Goal: Information Seeking & Learning: Learn about a topic

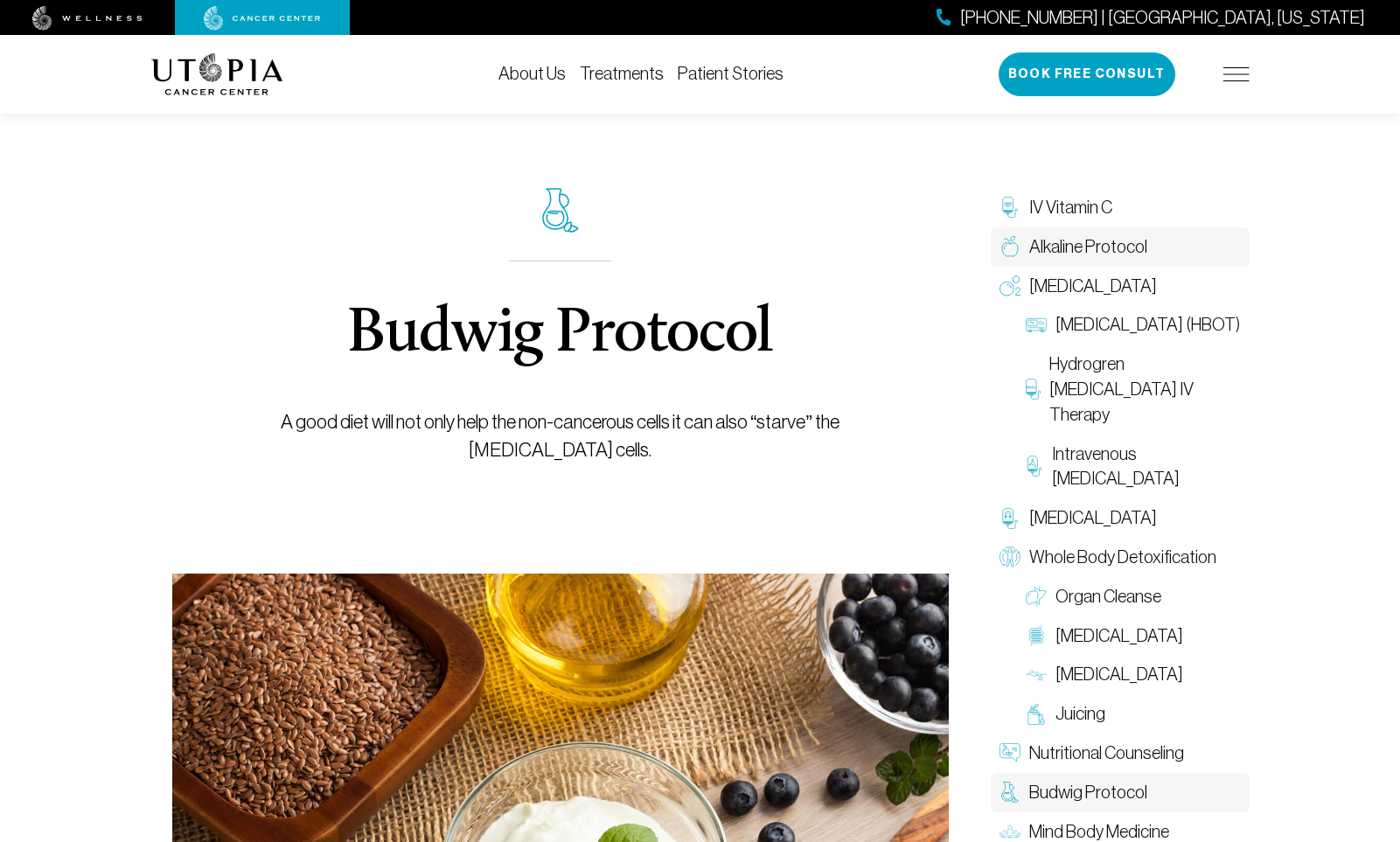
click at [1035, 247] on span "Alkaline Protocol" at bounding box center [1088, 246] width 118 height 25
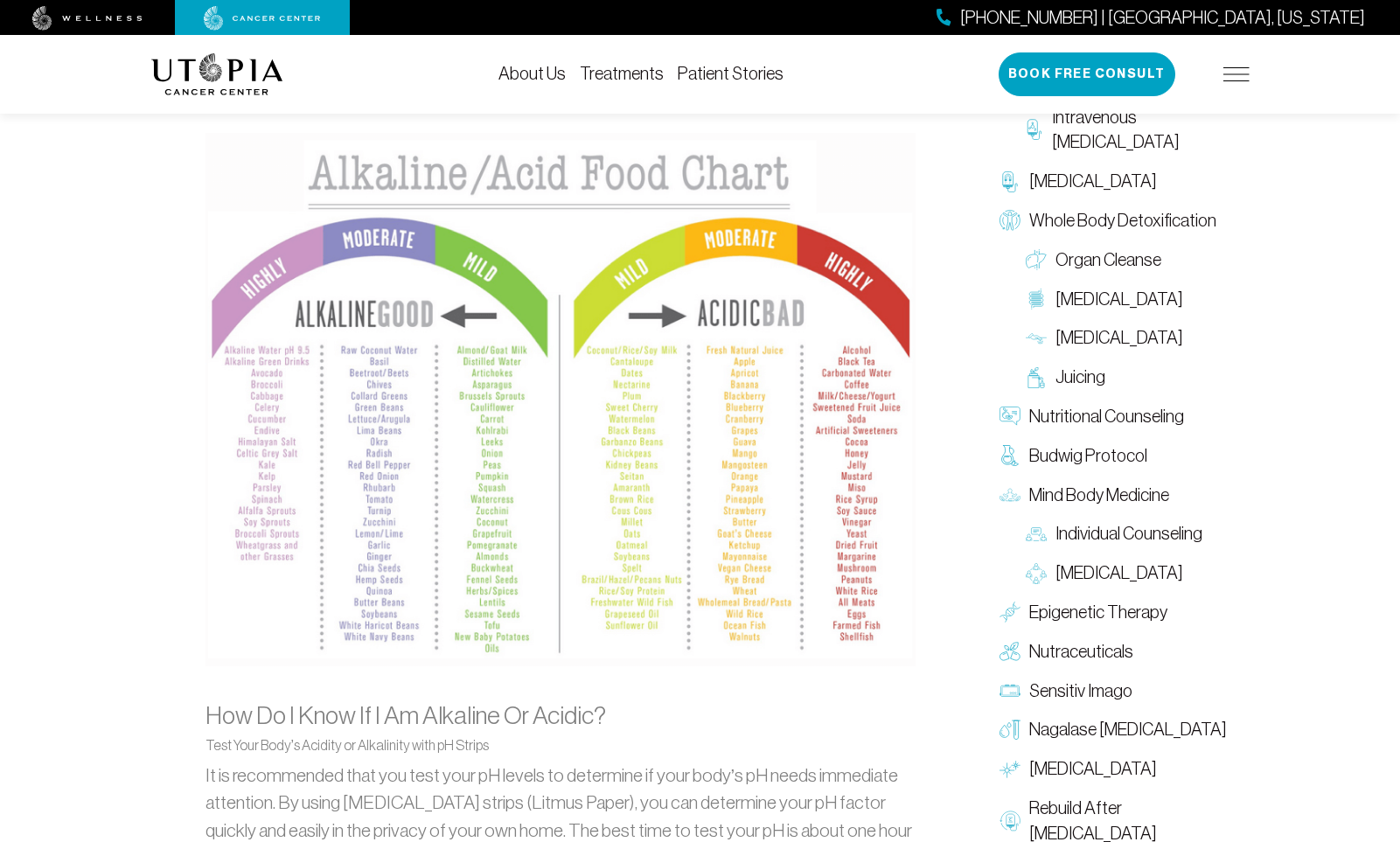
scroll to position [1666, 0]
click at [621, 156] on img at bounding box center [560, 398] width 710 height 533
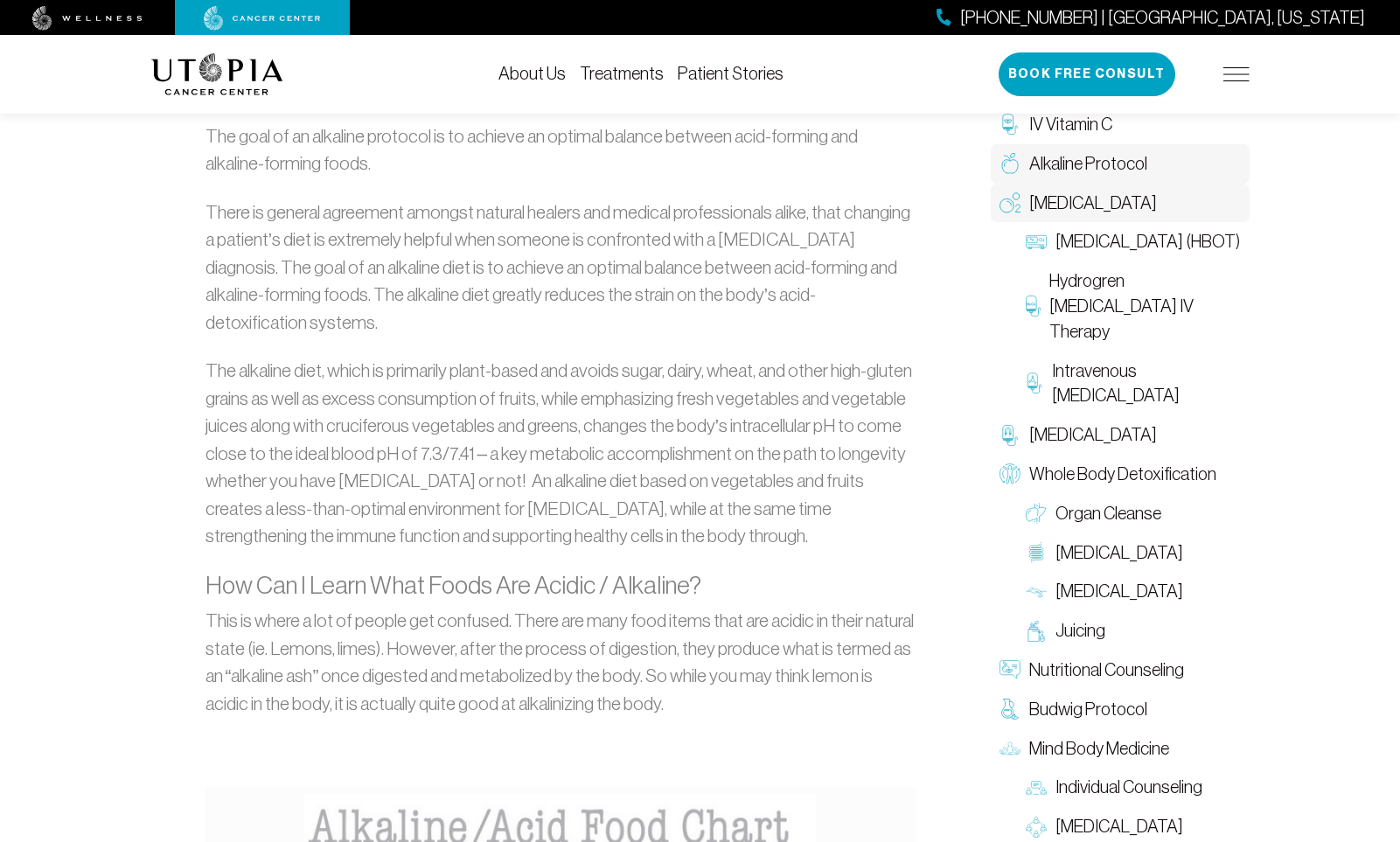
scroll to position [1016, 1]
click at [1047, 203] on span "[MEDICAL_DATA]" at bounding box center [1093, 202] width 128 height 25
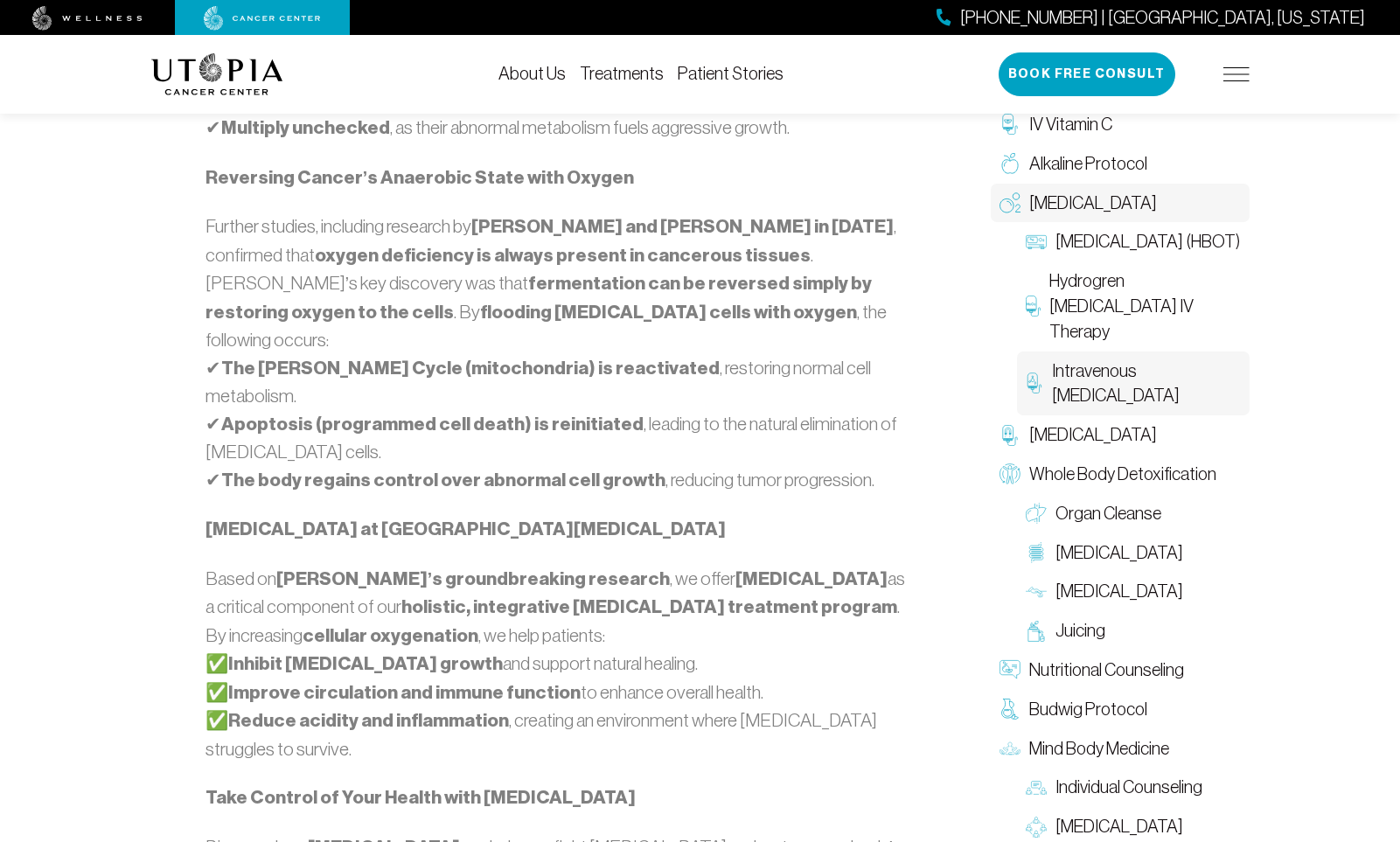
scroll to position [1430, 0]
click at [1055, 432] on span "[MEDICAL_DATA]" at bounding box center [1093, 434] width 128 height 25
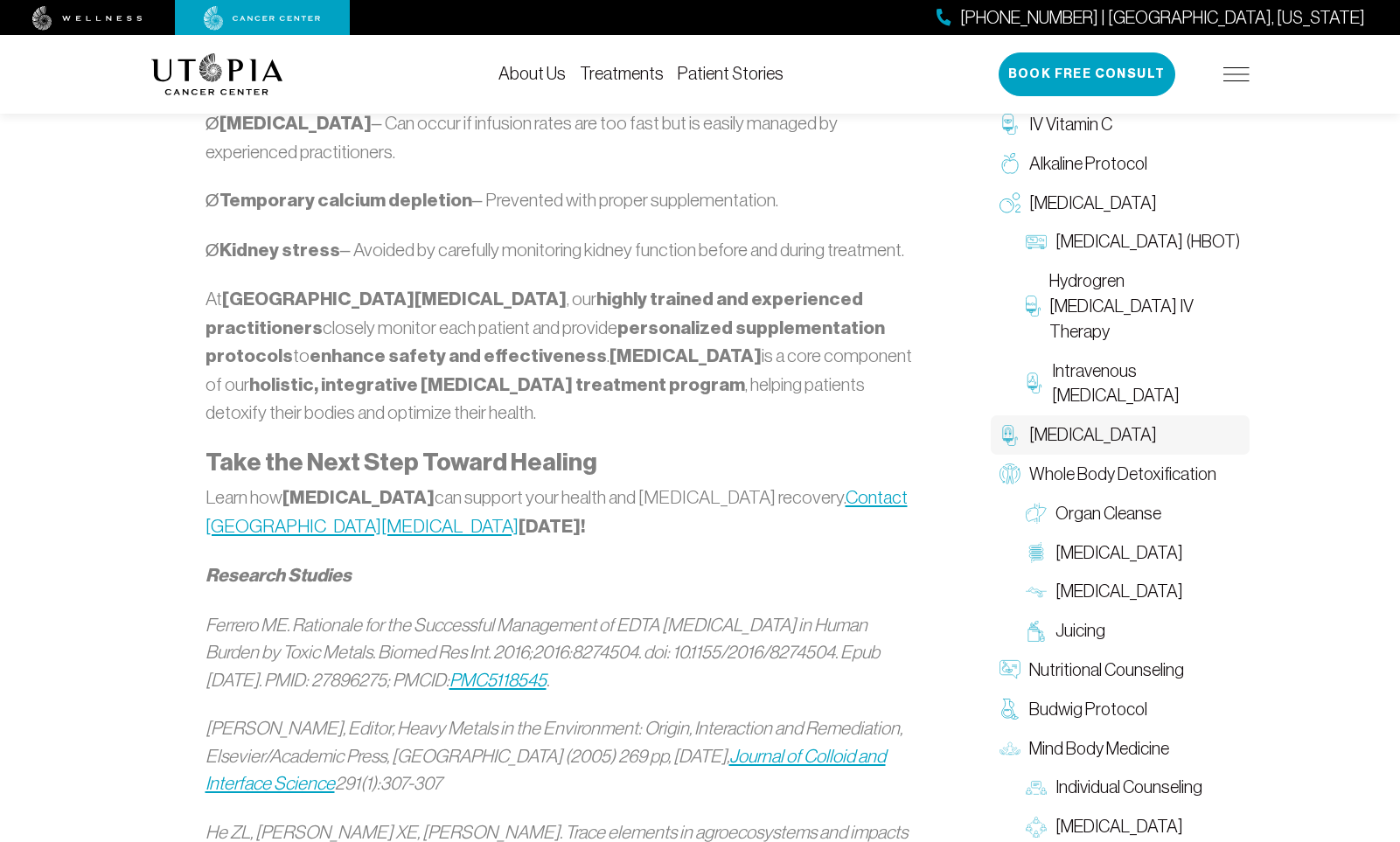
scroll to position [2124, 0]
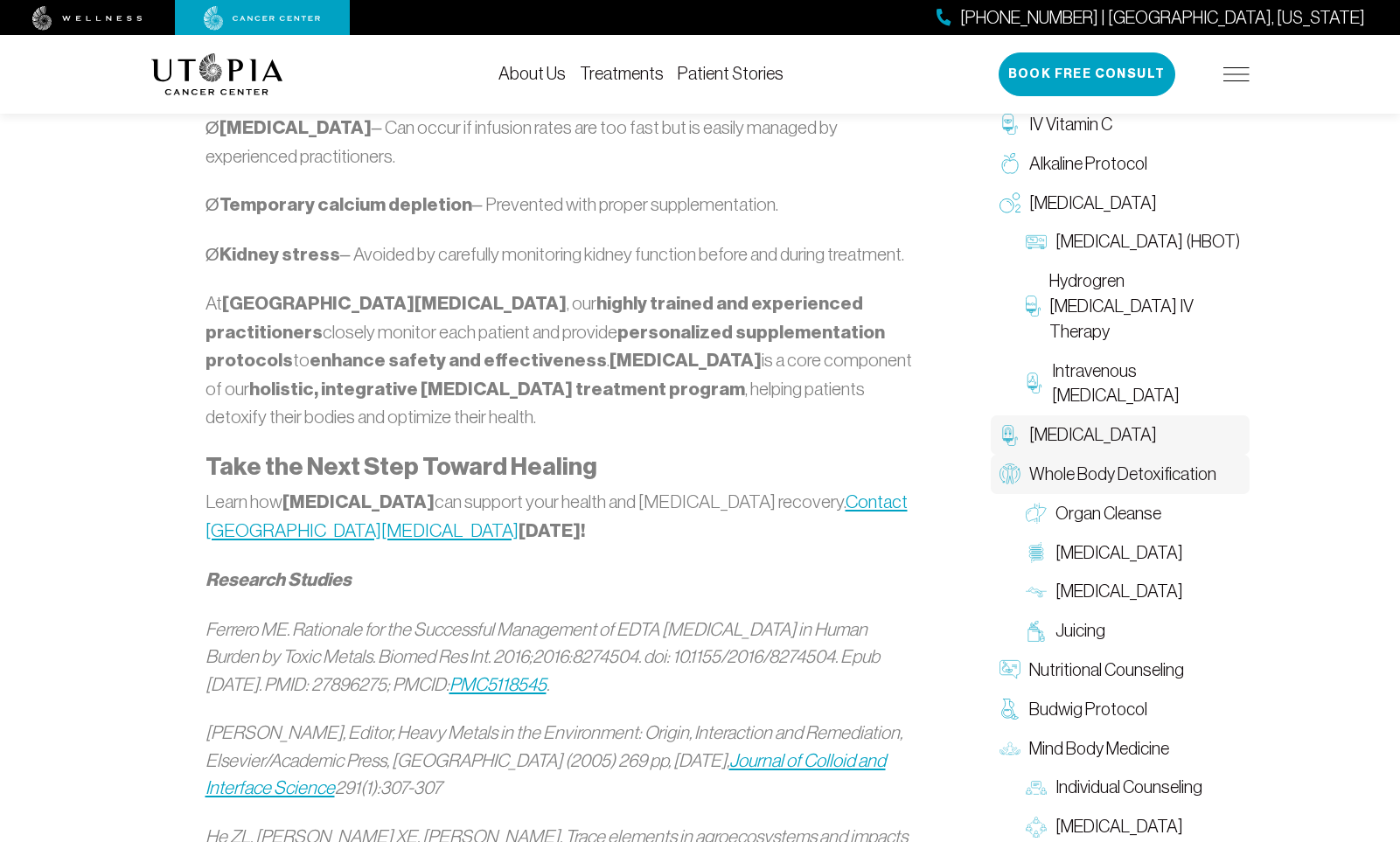
click at [1050, 470] on span "Whole Body Detoxification" at bounding box center [1123, 473] width 187 height 25
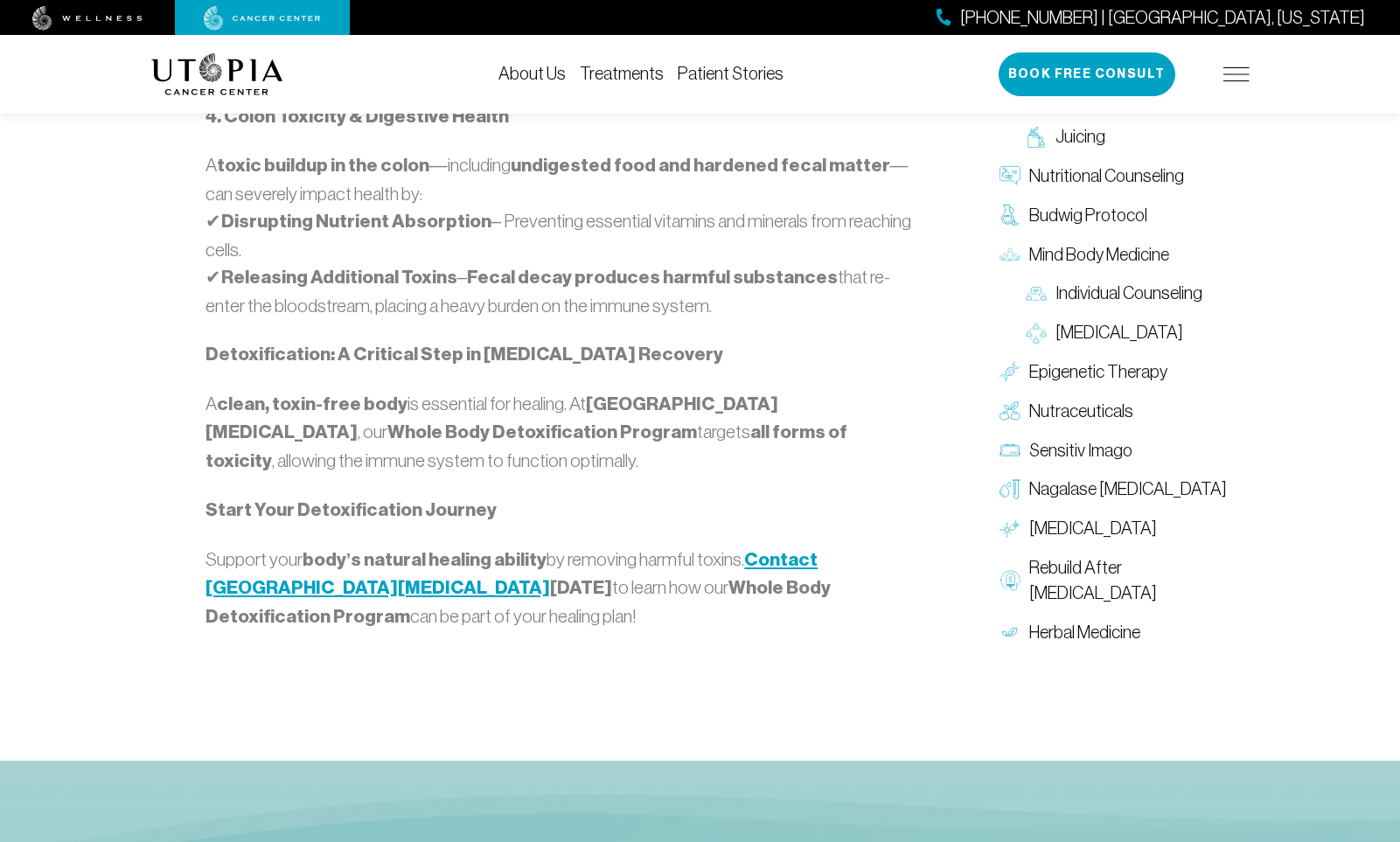
scroll to position [2005, 0]
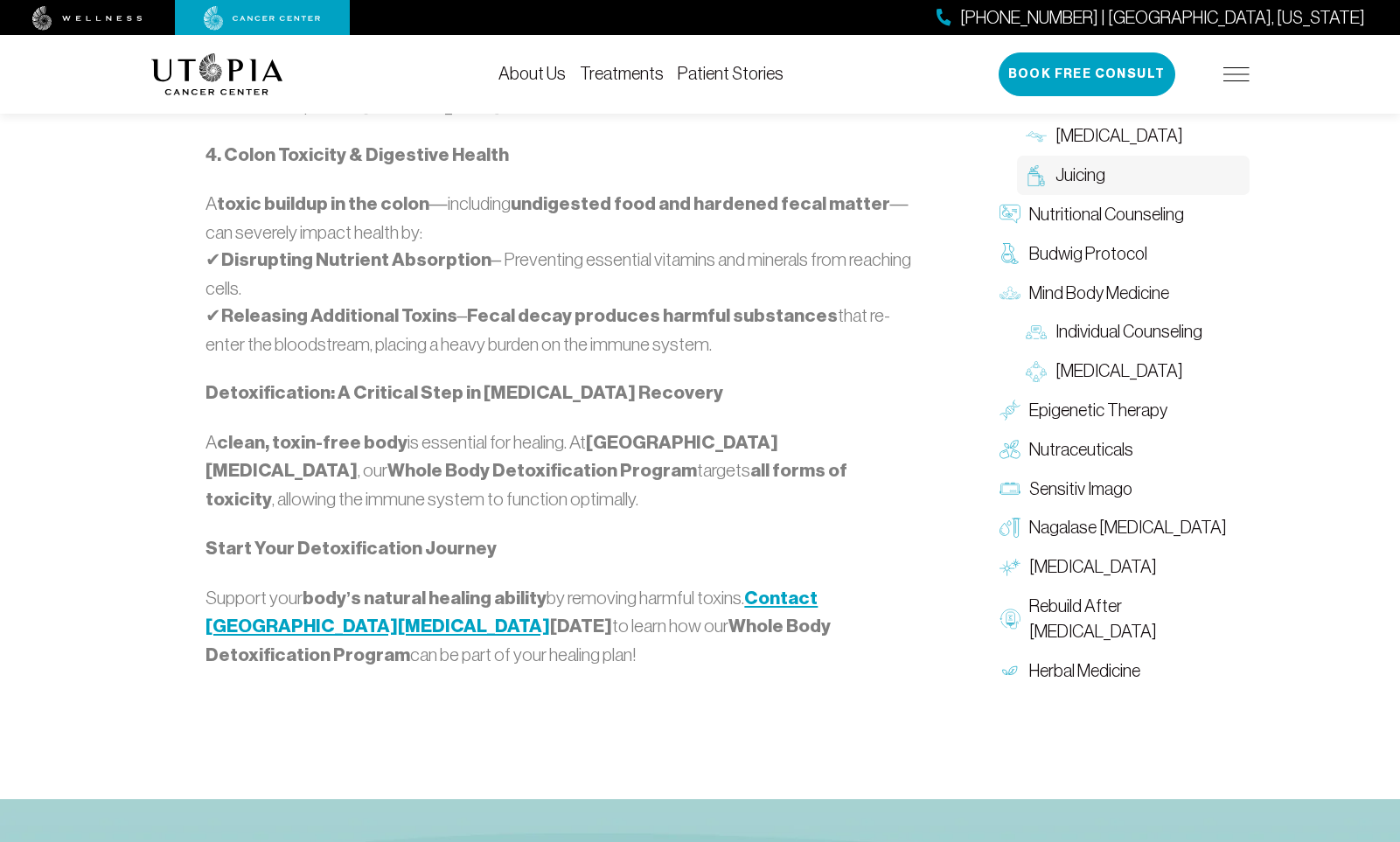
click at [1058, 188] on span "Juicing" at bounding box center [1080, 175] width 50 height 25
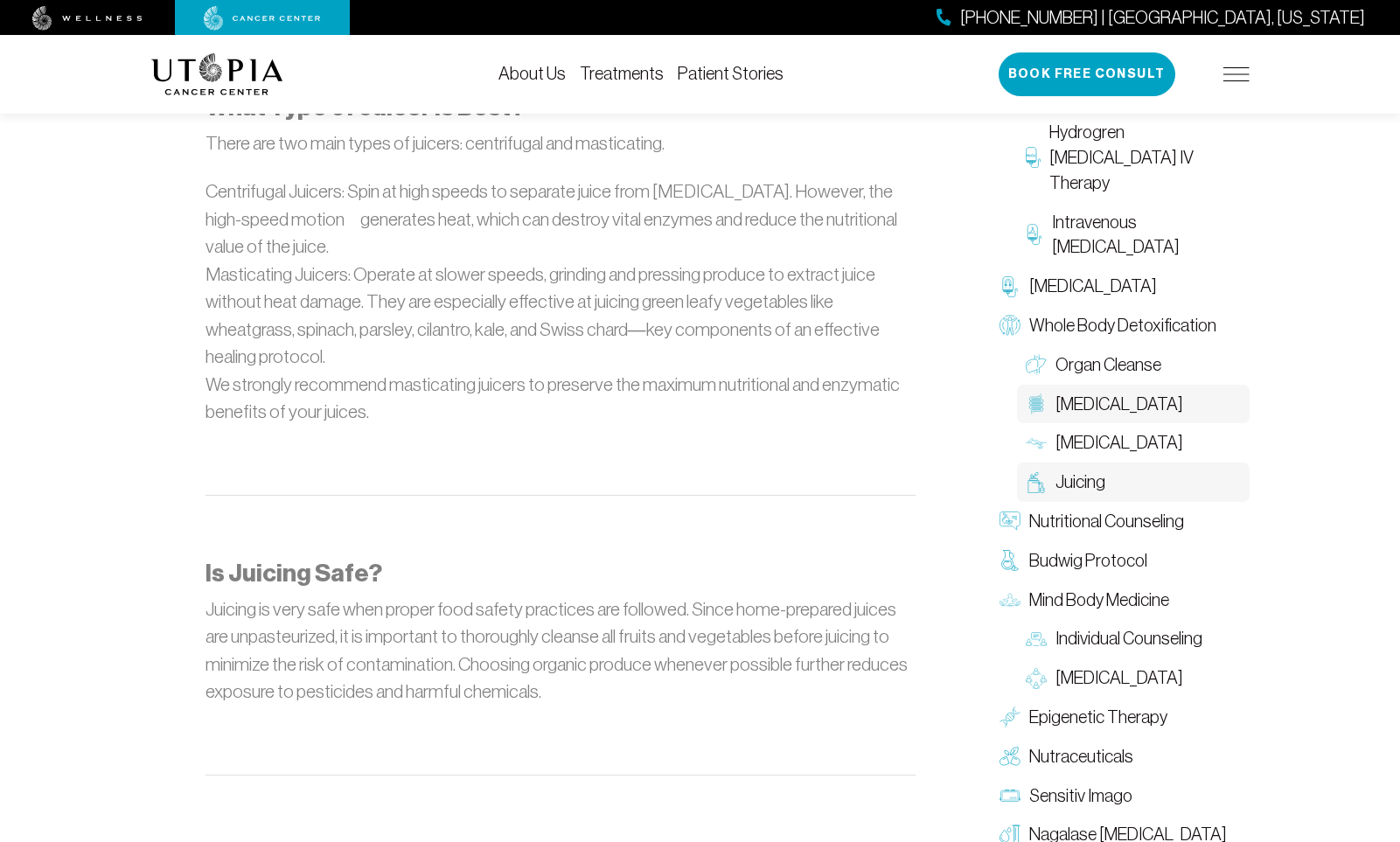
scroll to position [1819, 0]
click at [1046, 703] on span "Epigenetic Therapy" at bounding box center [1098, 715] width 138 height 25
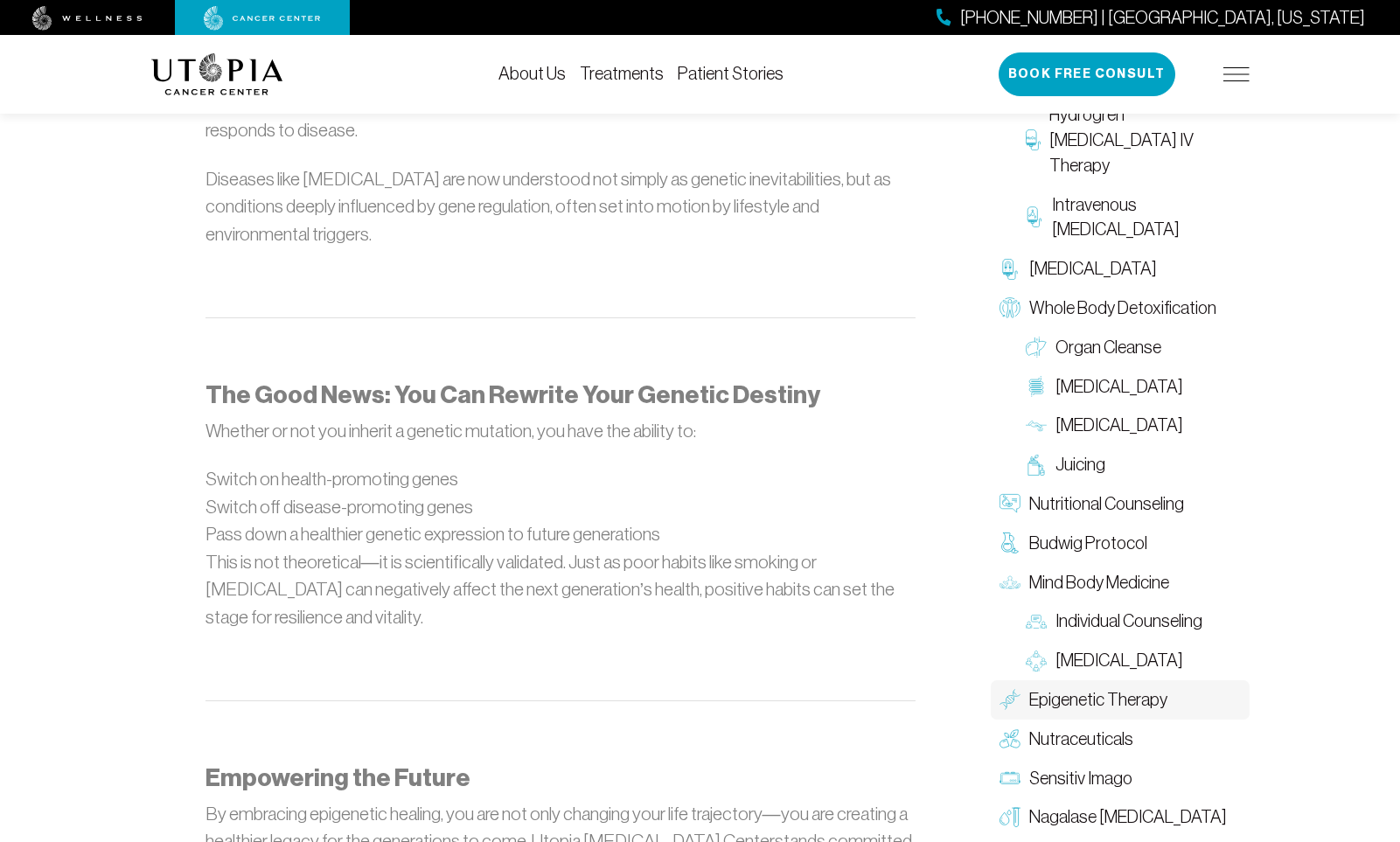
scroll to position [1657, 0]
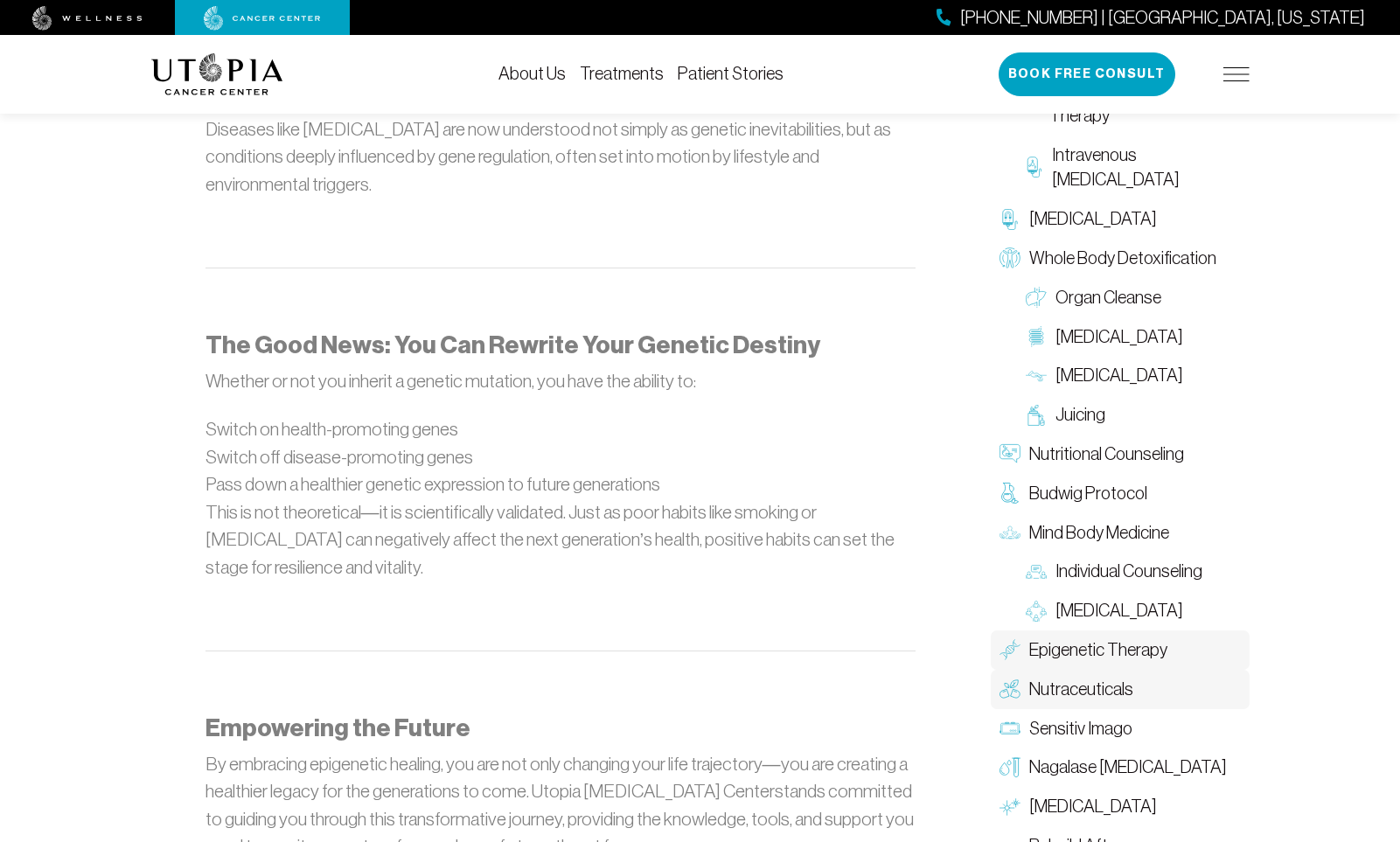
click at [1042, 677] on span "Nutraceuticals" at bounding box center [1081, 689] width 104 height 25
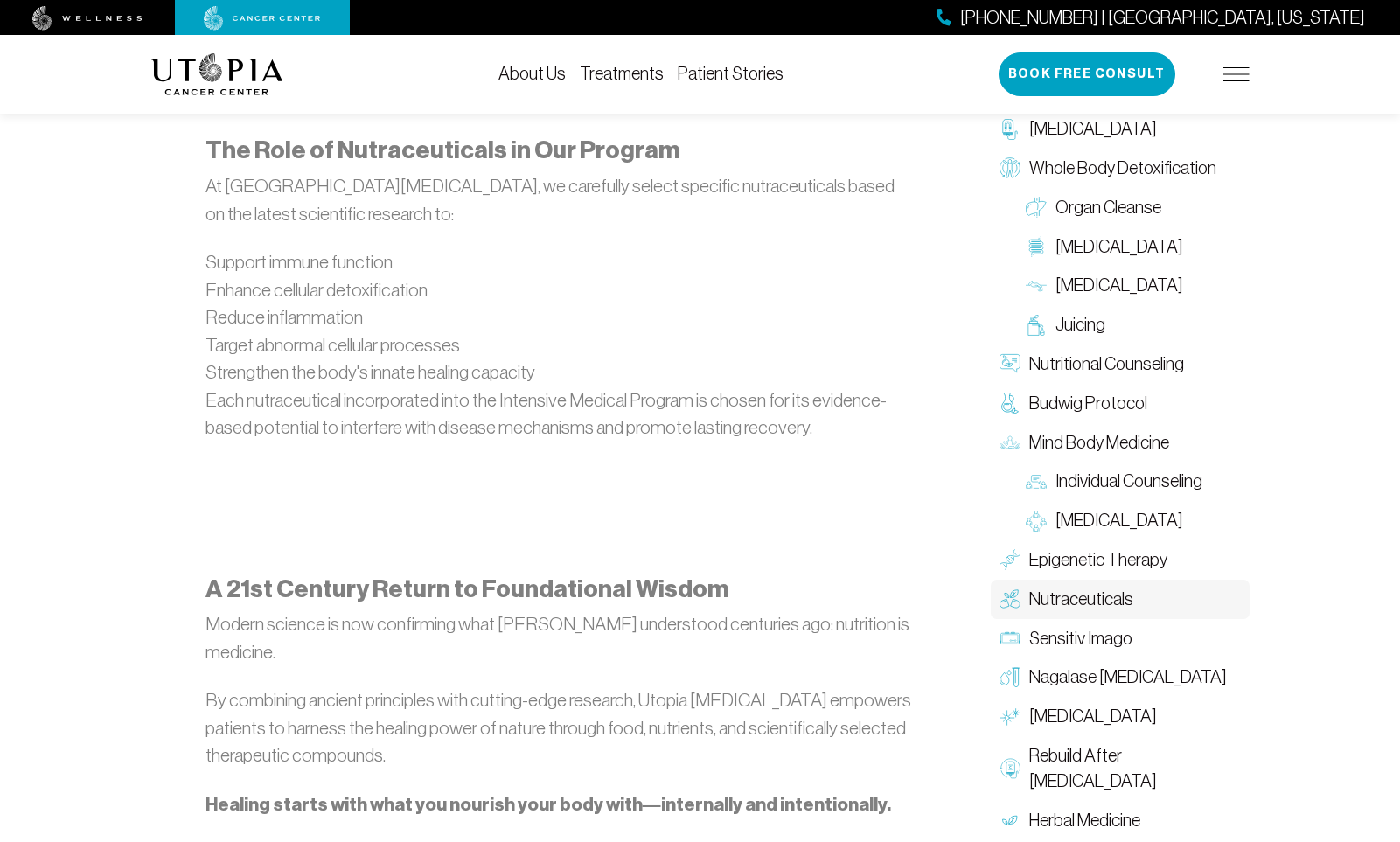
scroll to position [1783, 0]
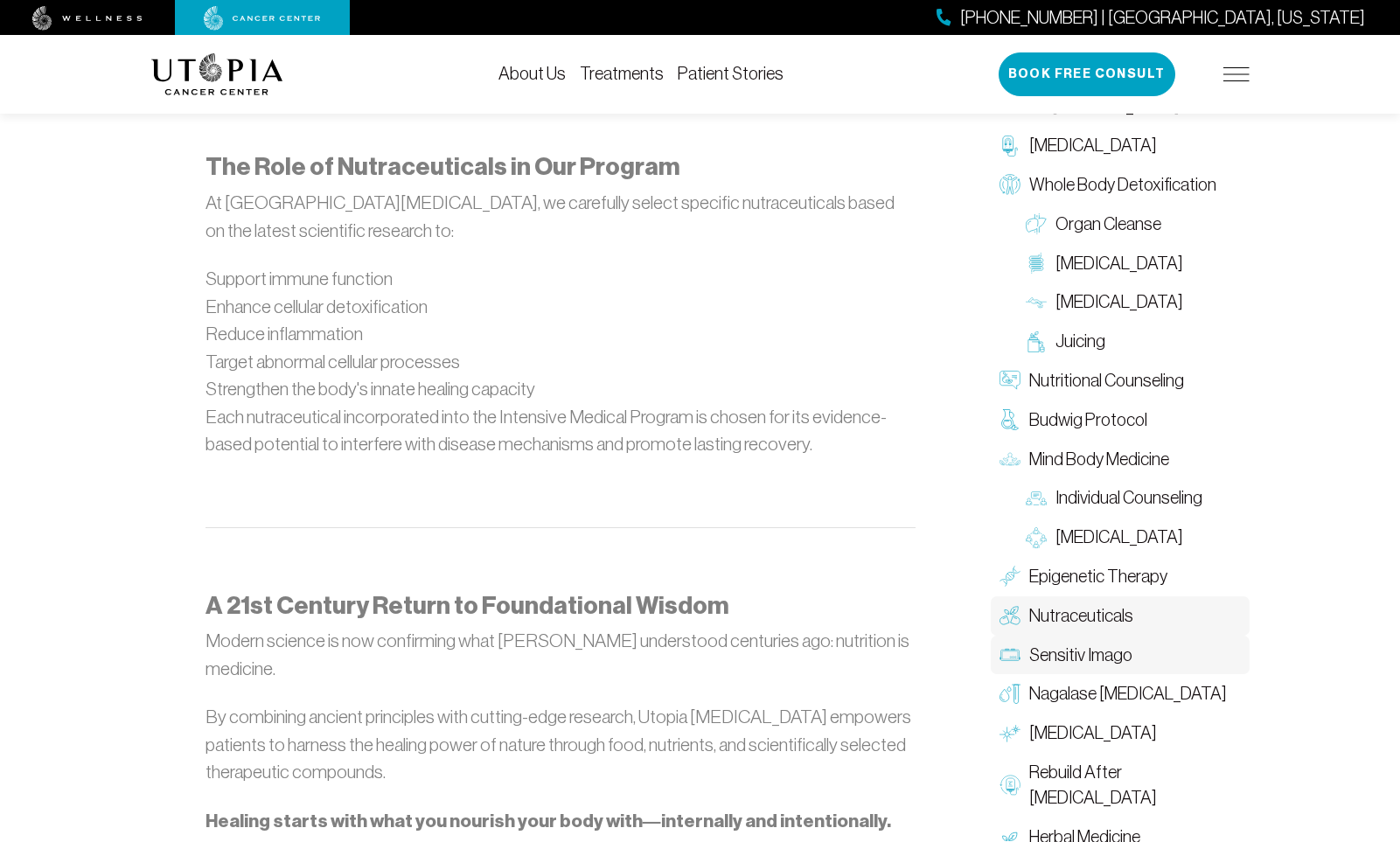
click at [1053, 641] on span "Sensitiv Imago" at bounding box center [1081, 653] width 104 height 25
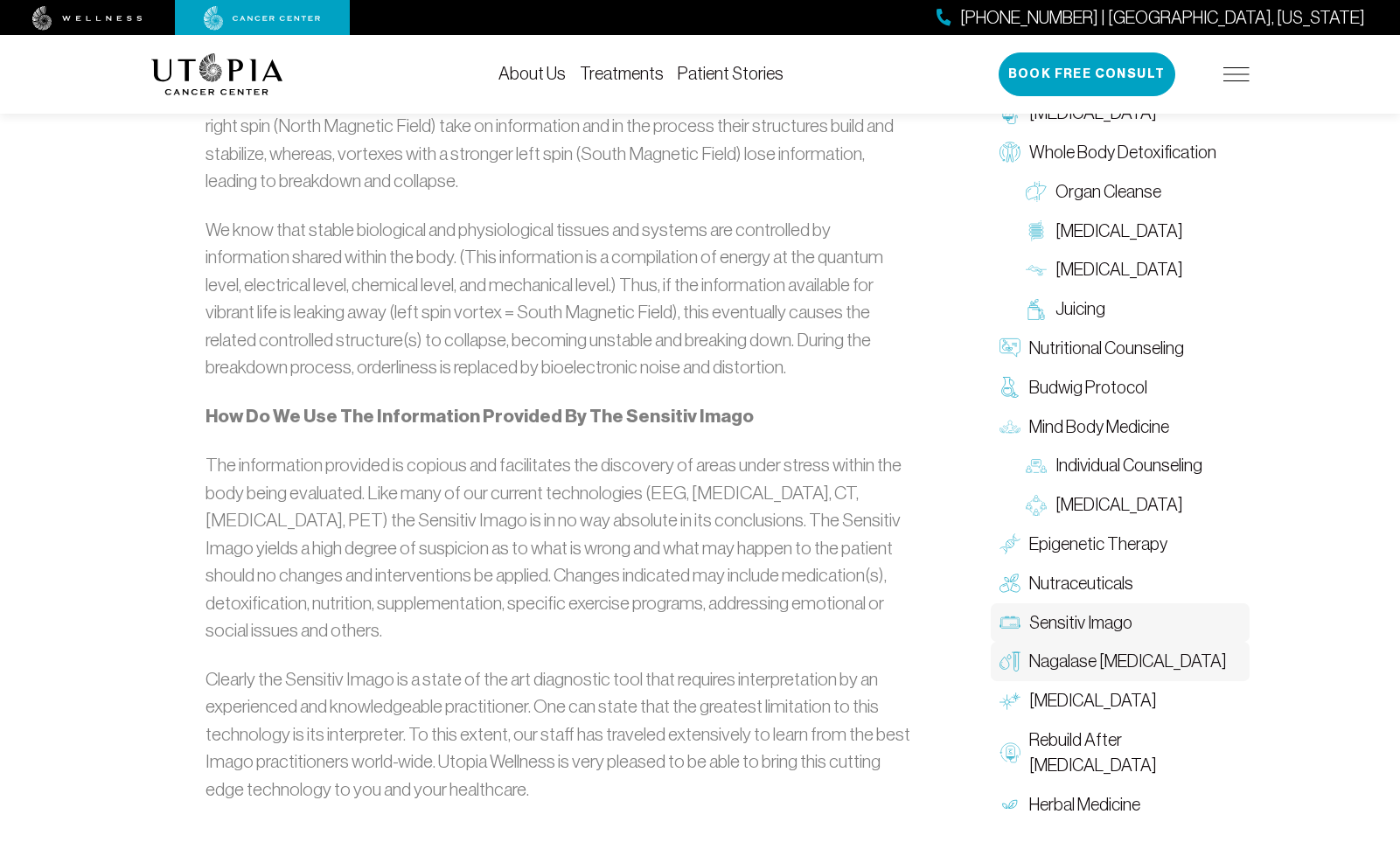
scroll to position [2915, 2]
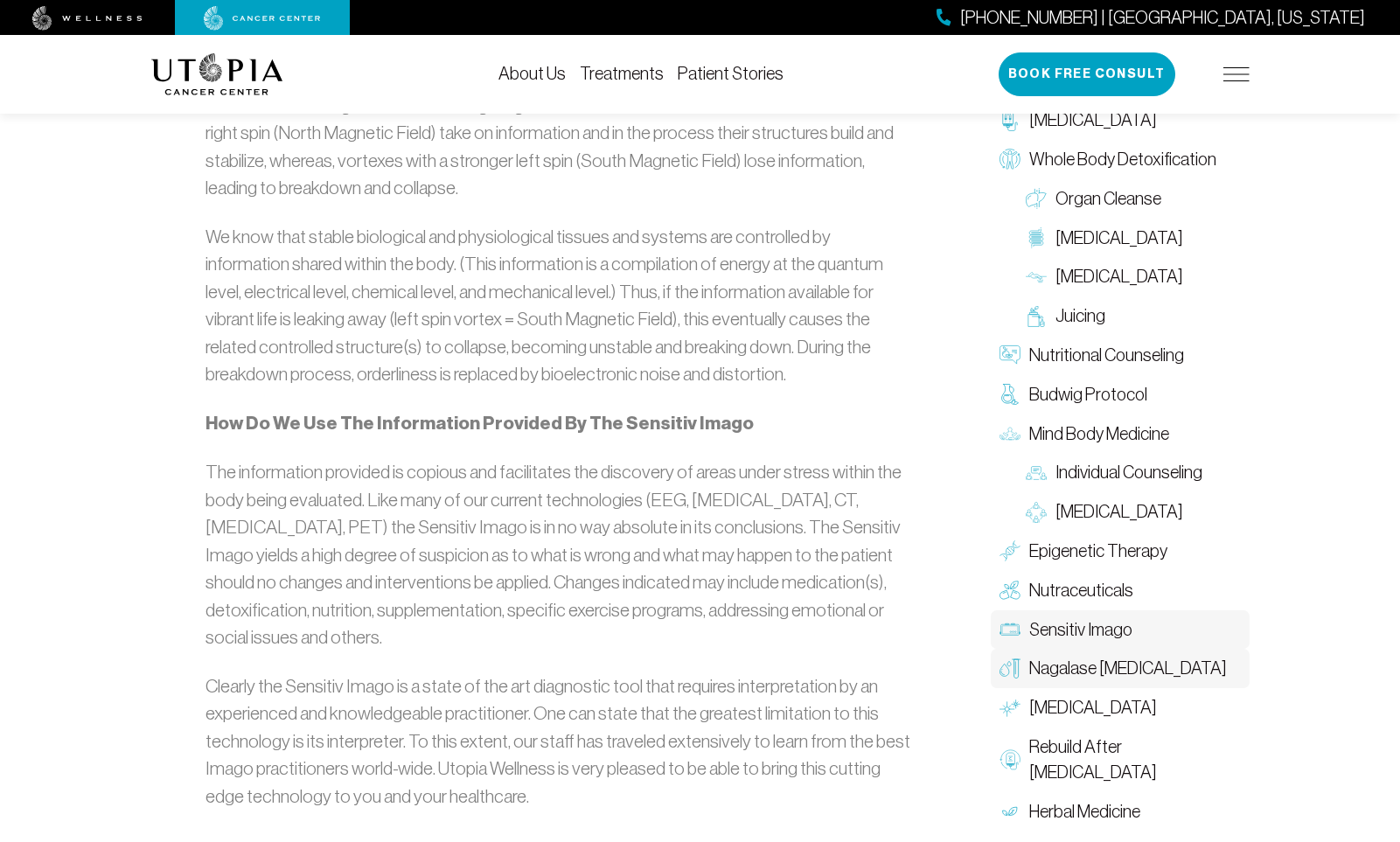
click at [1052, 655] on span "Nagalase [MEDICAL_DATA]" at bounding box center [1128, 667] width 198 height 25
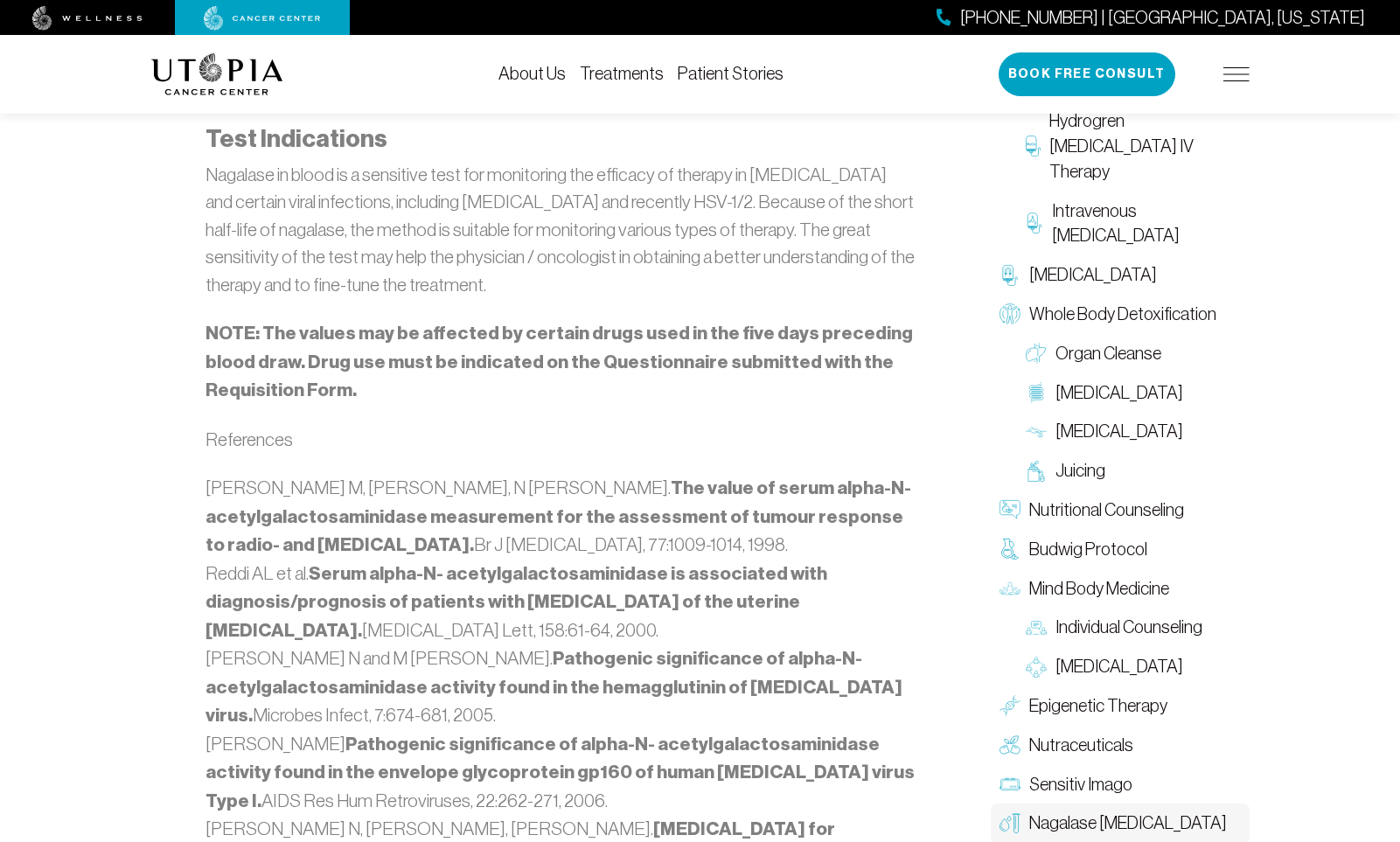
scroll to position [2087, 0]
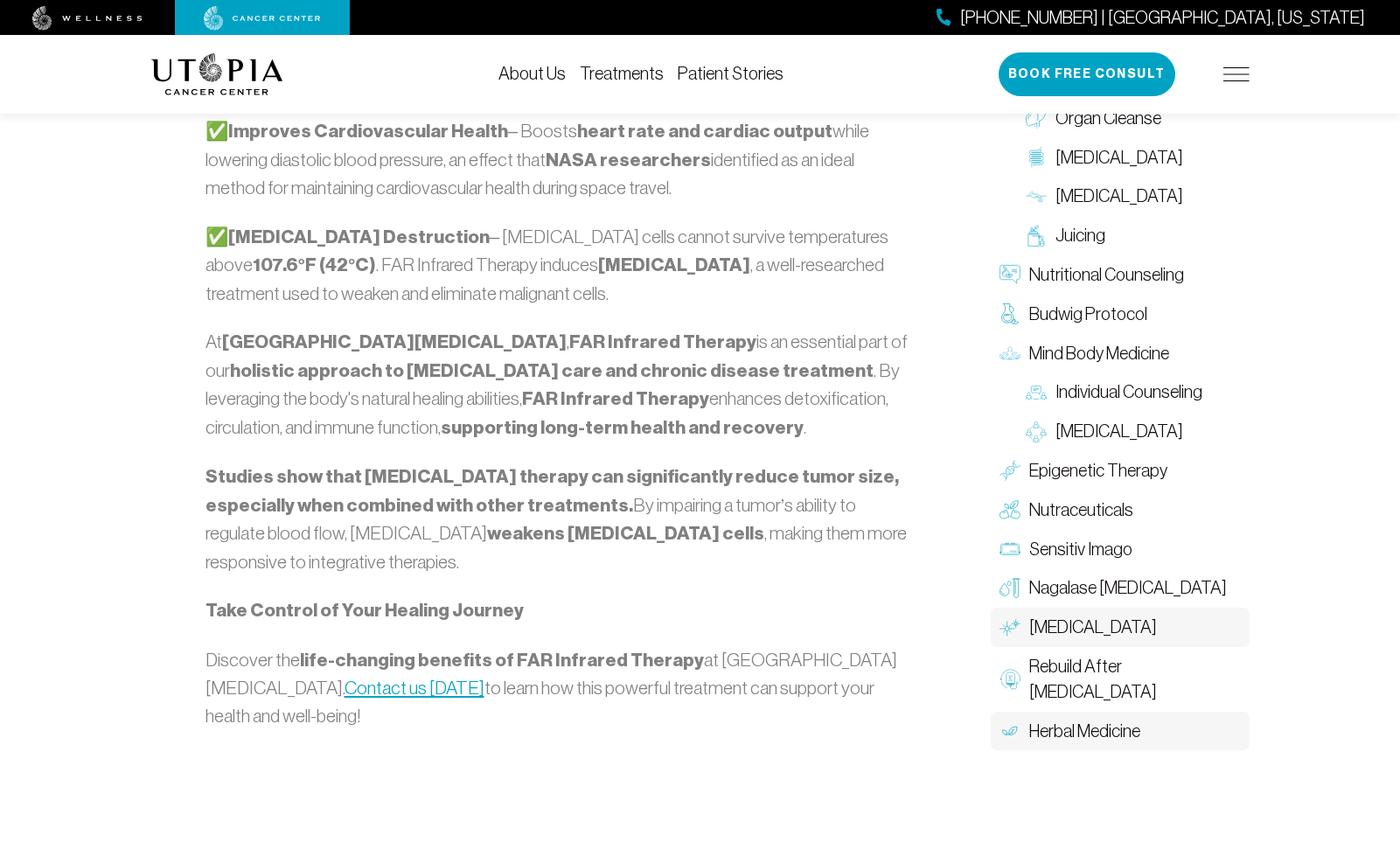
scroll to position [1993, 1]
click at [1051, 716] on span "Herbal Medicine" at bounding box center [1085, 728] width 111 height 25
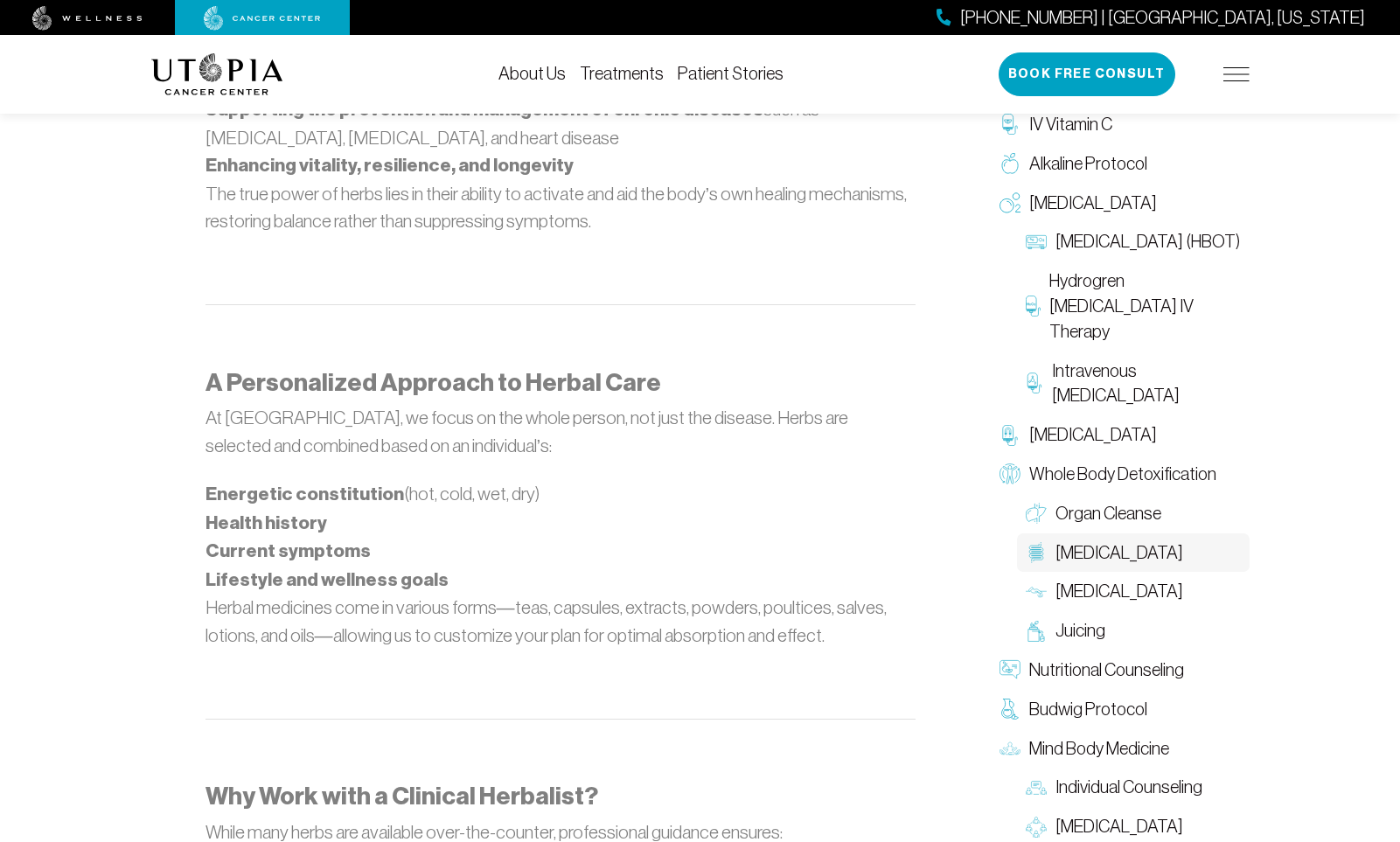
scroll to position [1648, 0]
click at [728, 76] on link "Patient Stories" at bounding box center [731, 73] width 105 height 19
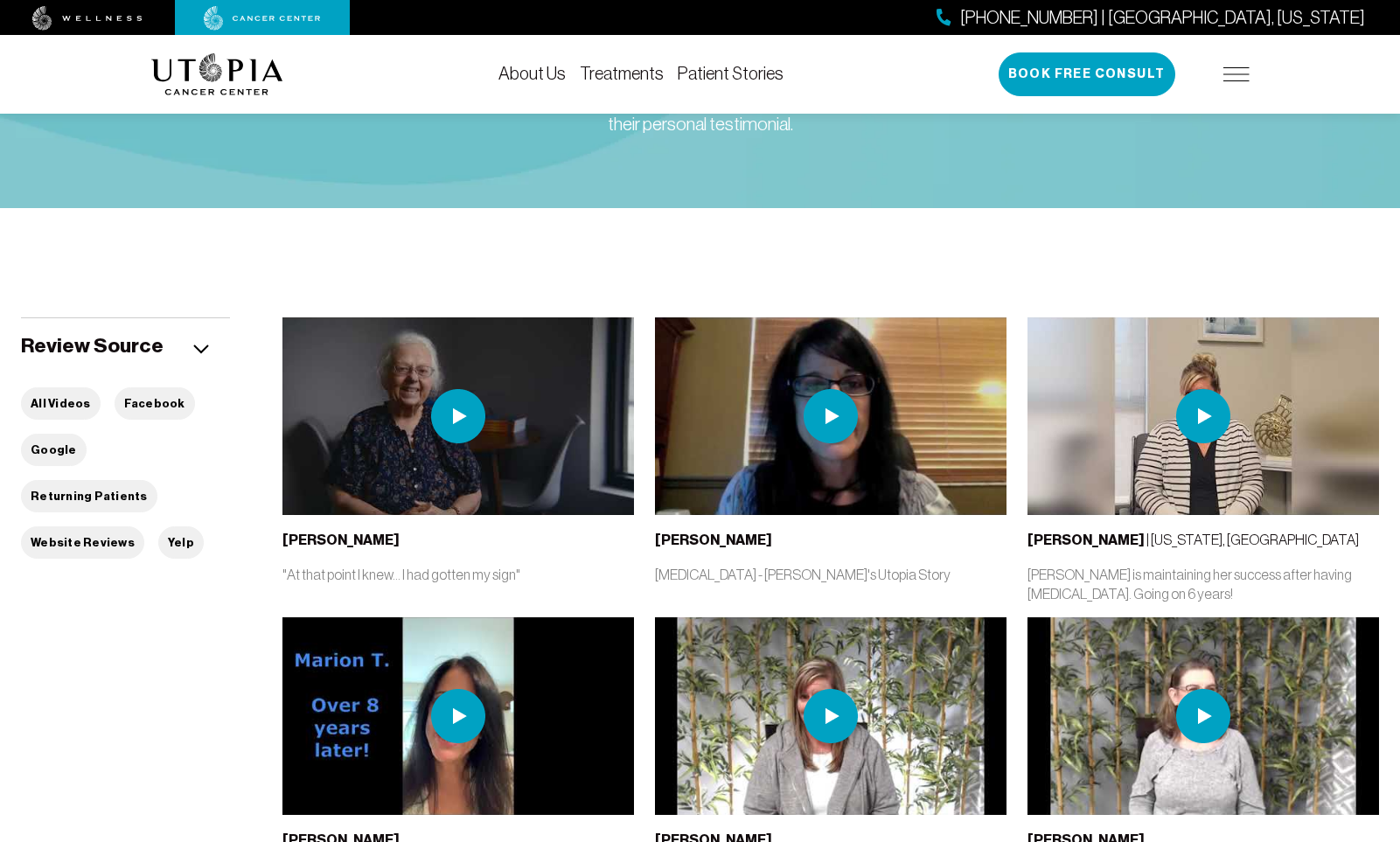
scroll to position [298, 0]
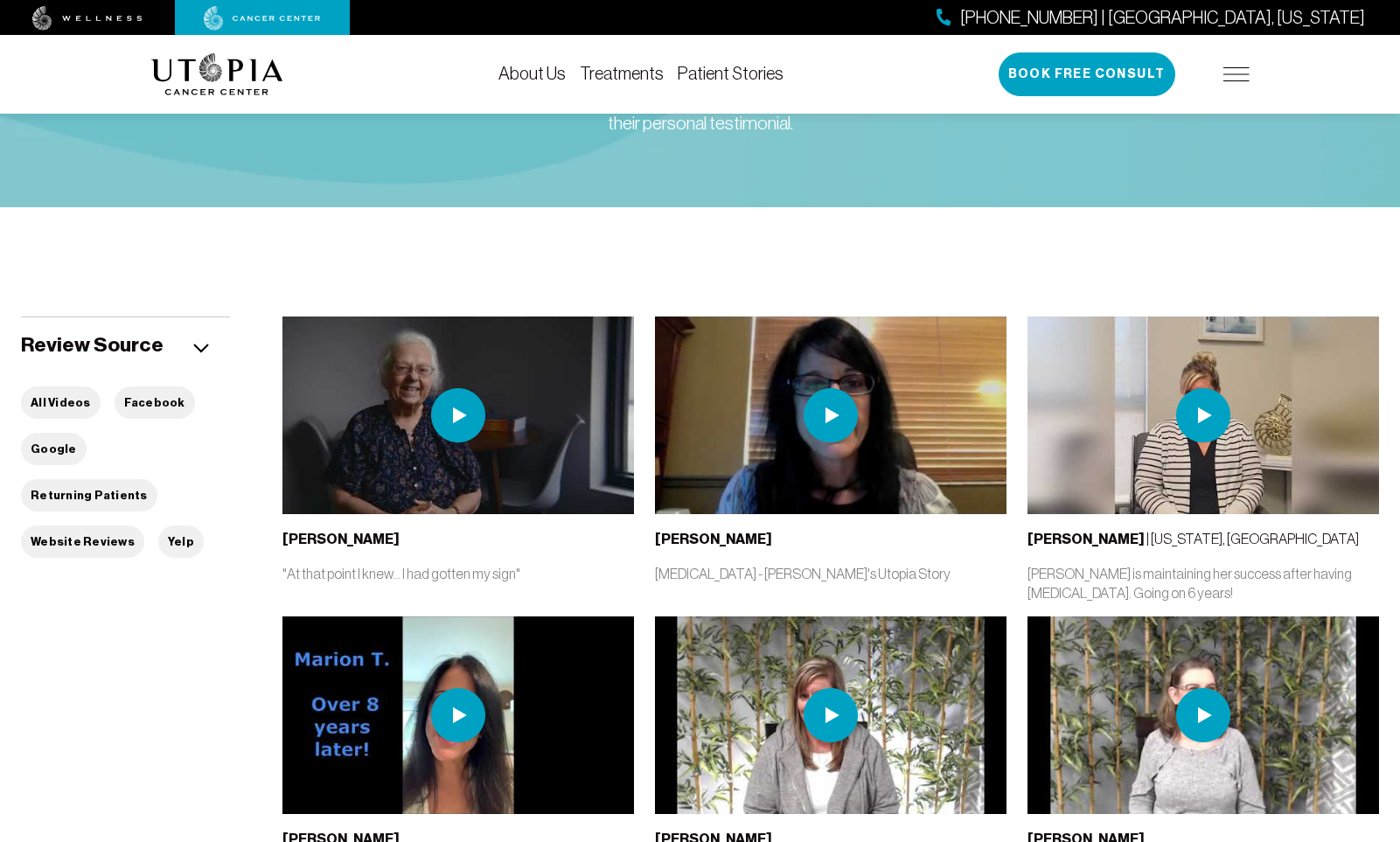
click at [461, 421] on img at bounding box center [458, 415] width 55 height 55
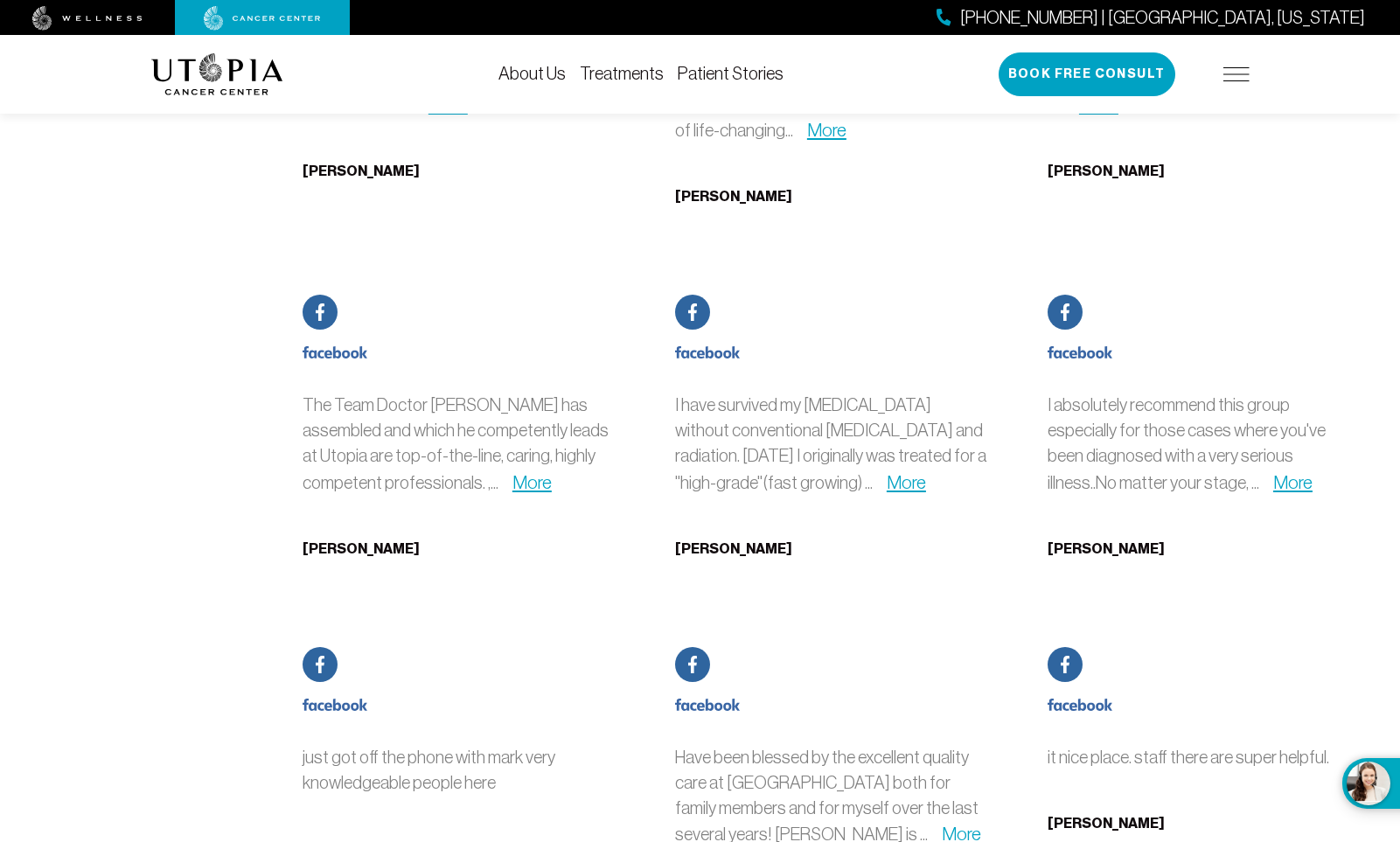
scroll to position [7971, 0]
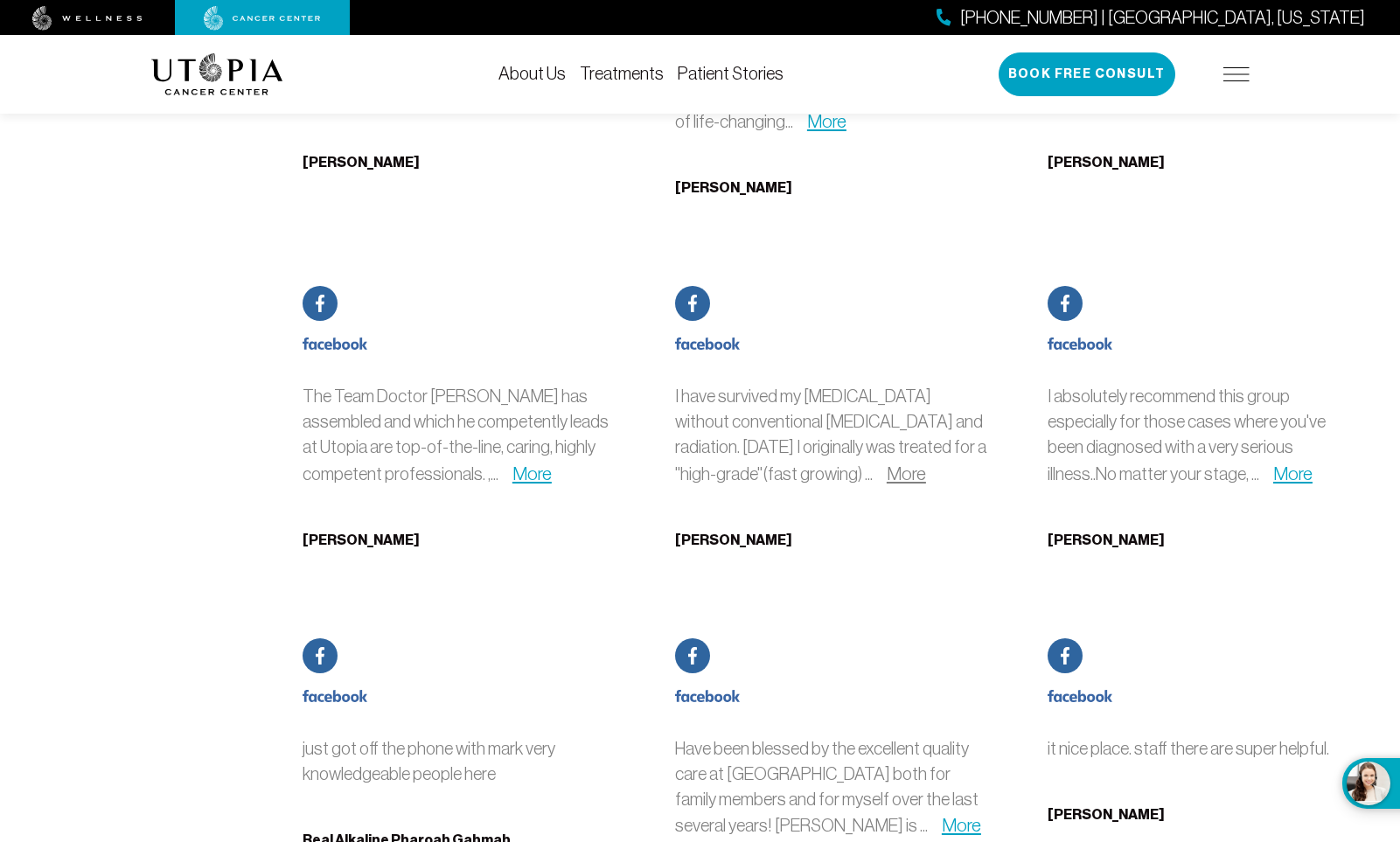
click at [887, 463] on link "More" at bounding box center [906, 473] width 40 height 20
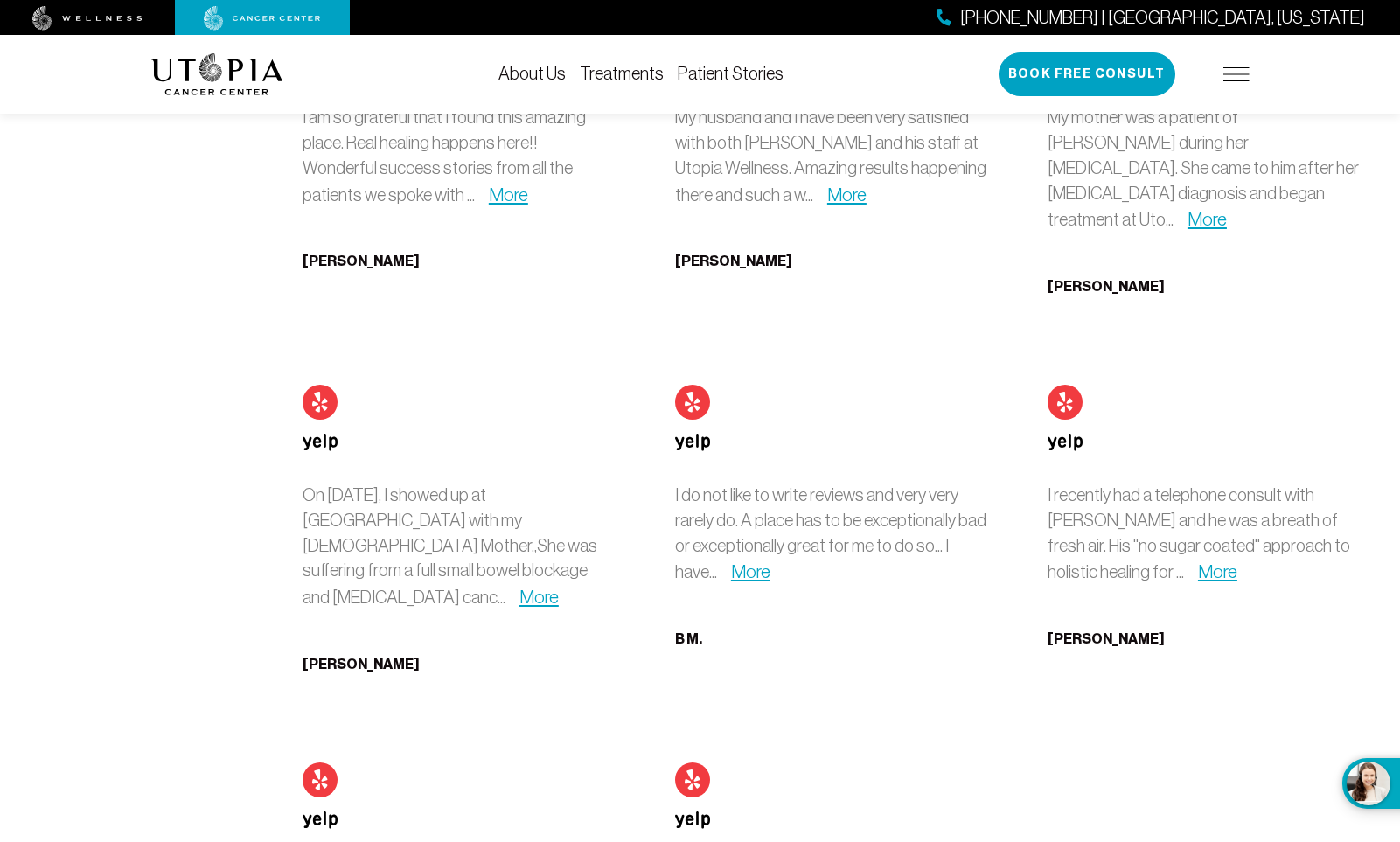
scroll to position [9662, 0]
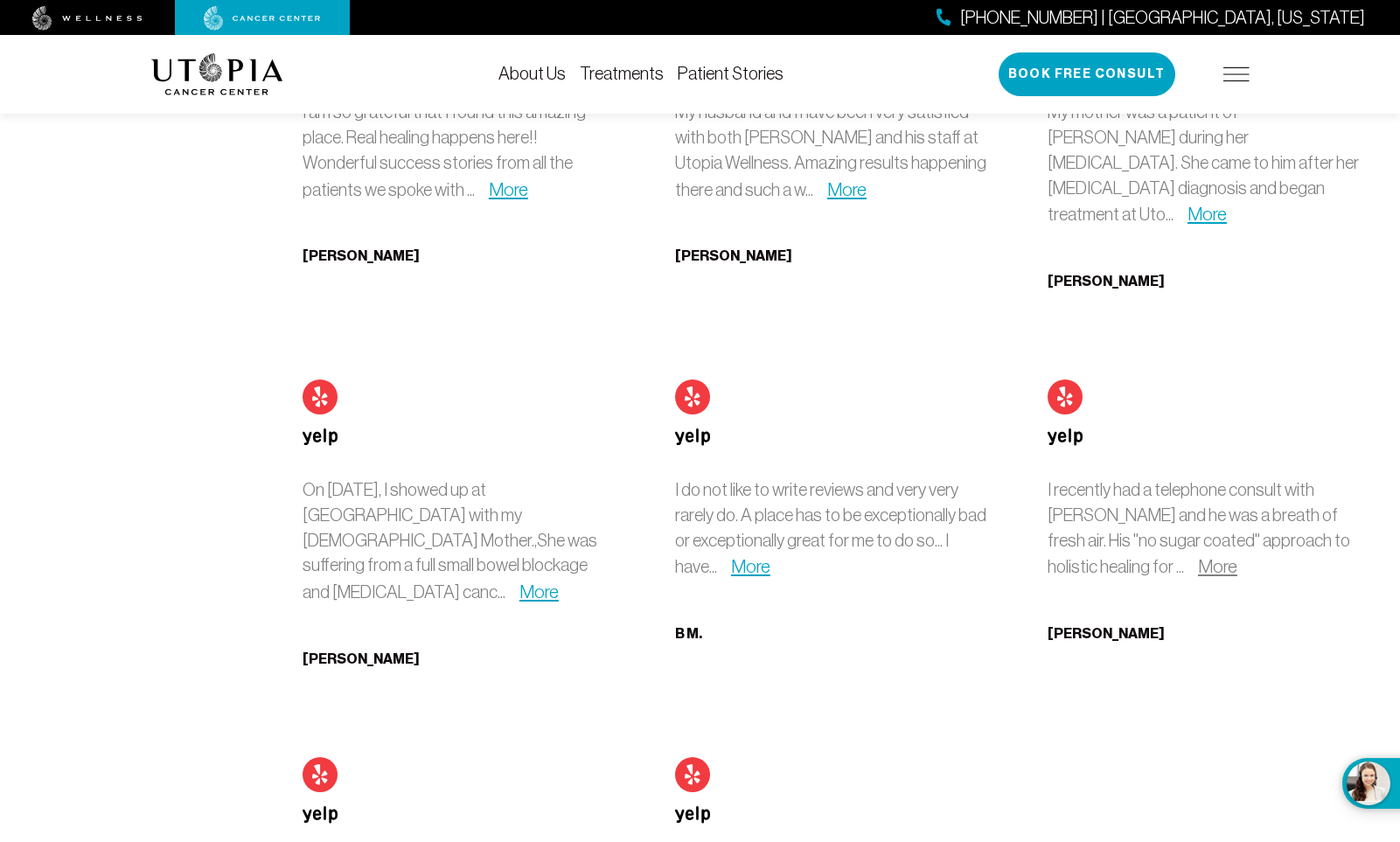
click at [1197, 555] on link "More" at bounding box center [1217, 566] width 40 height 20
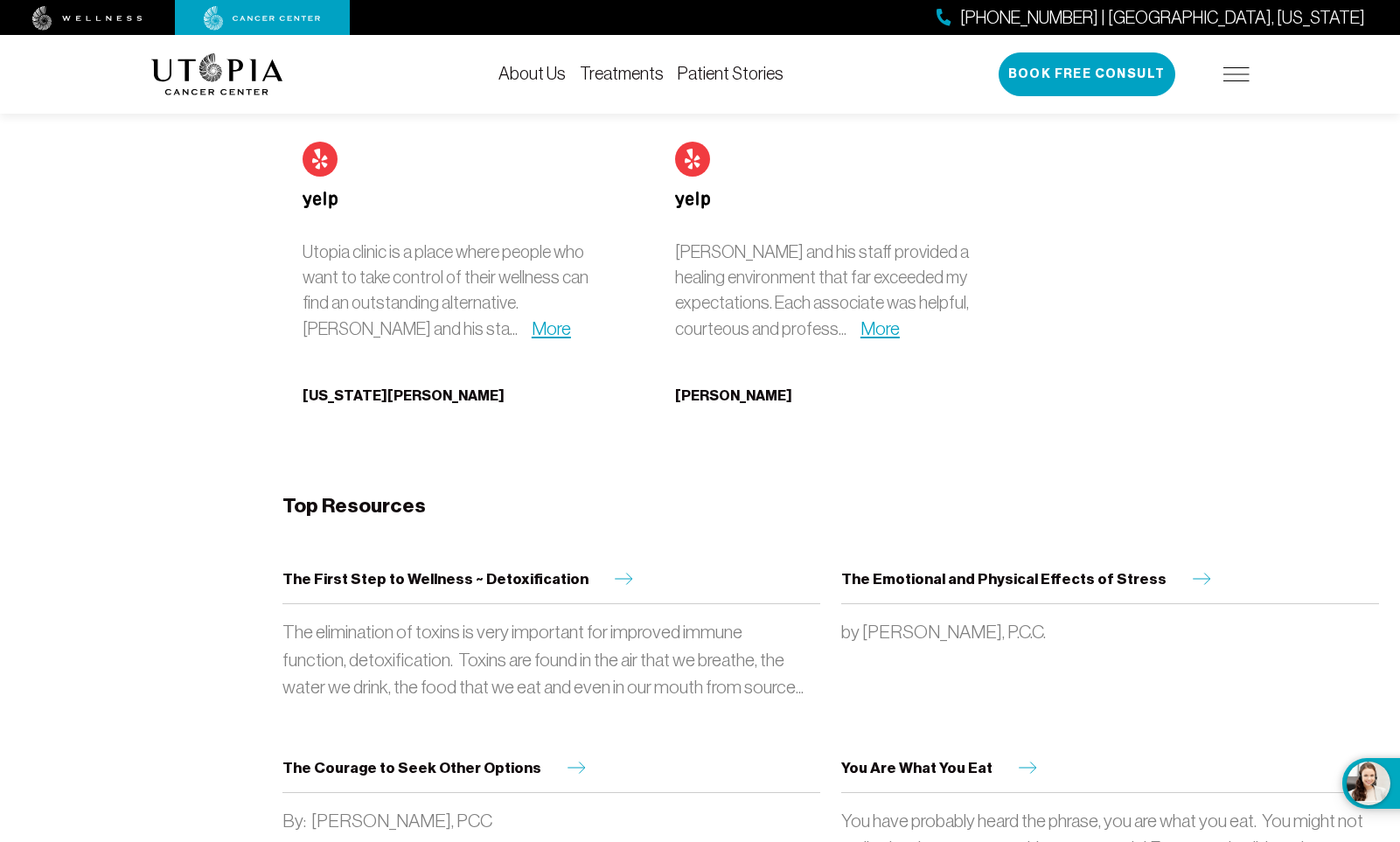
scroll to position [10482, 0]
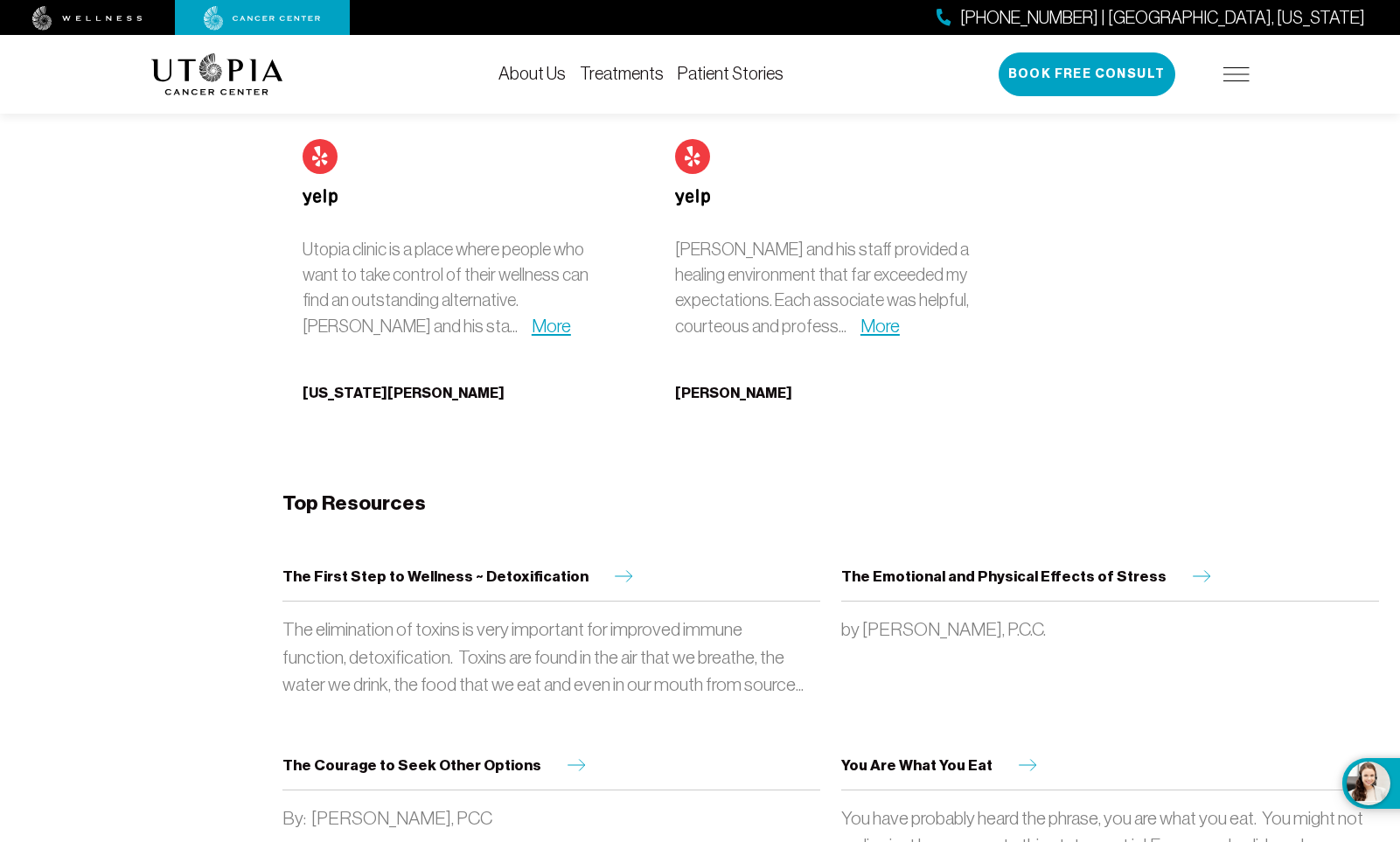
click at [606, 569] on icon at bounding box center [623, 575] width 36 height 12
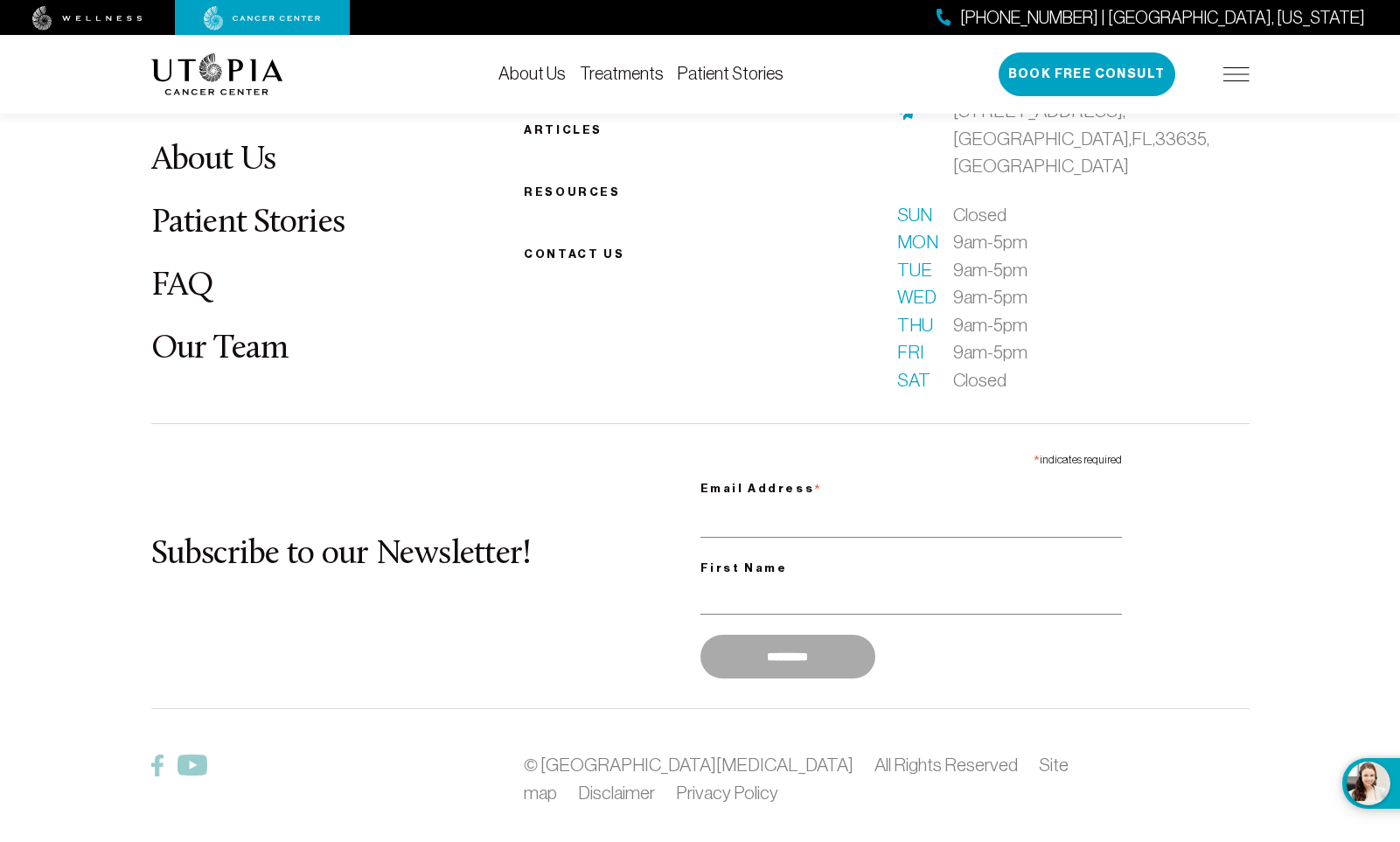
scroll to position [2586, 0]
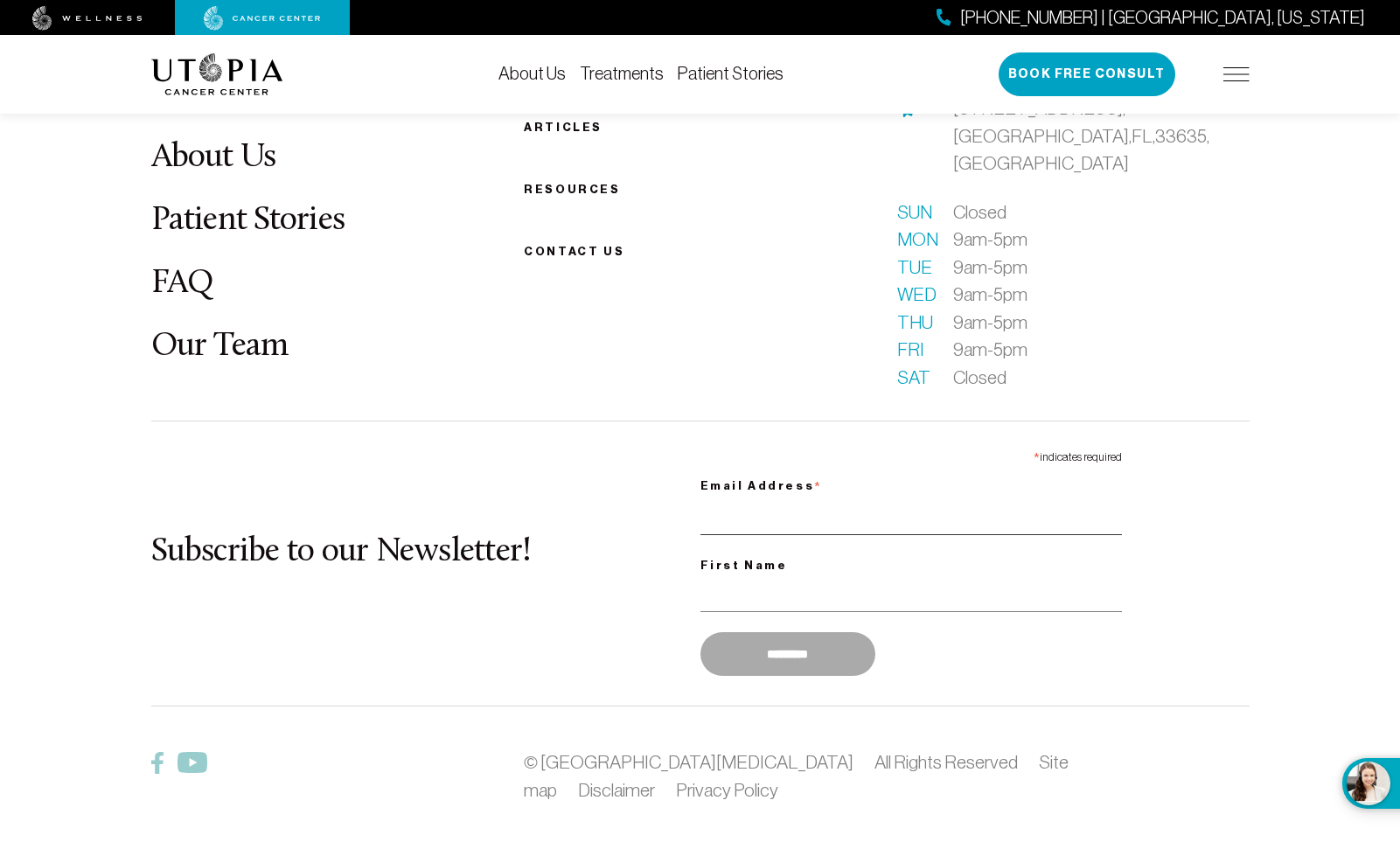
type input "**********"
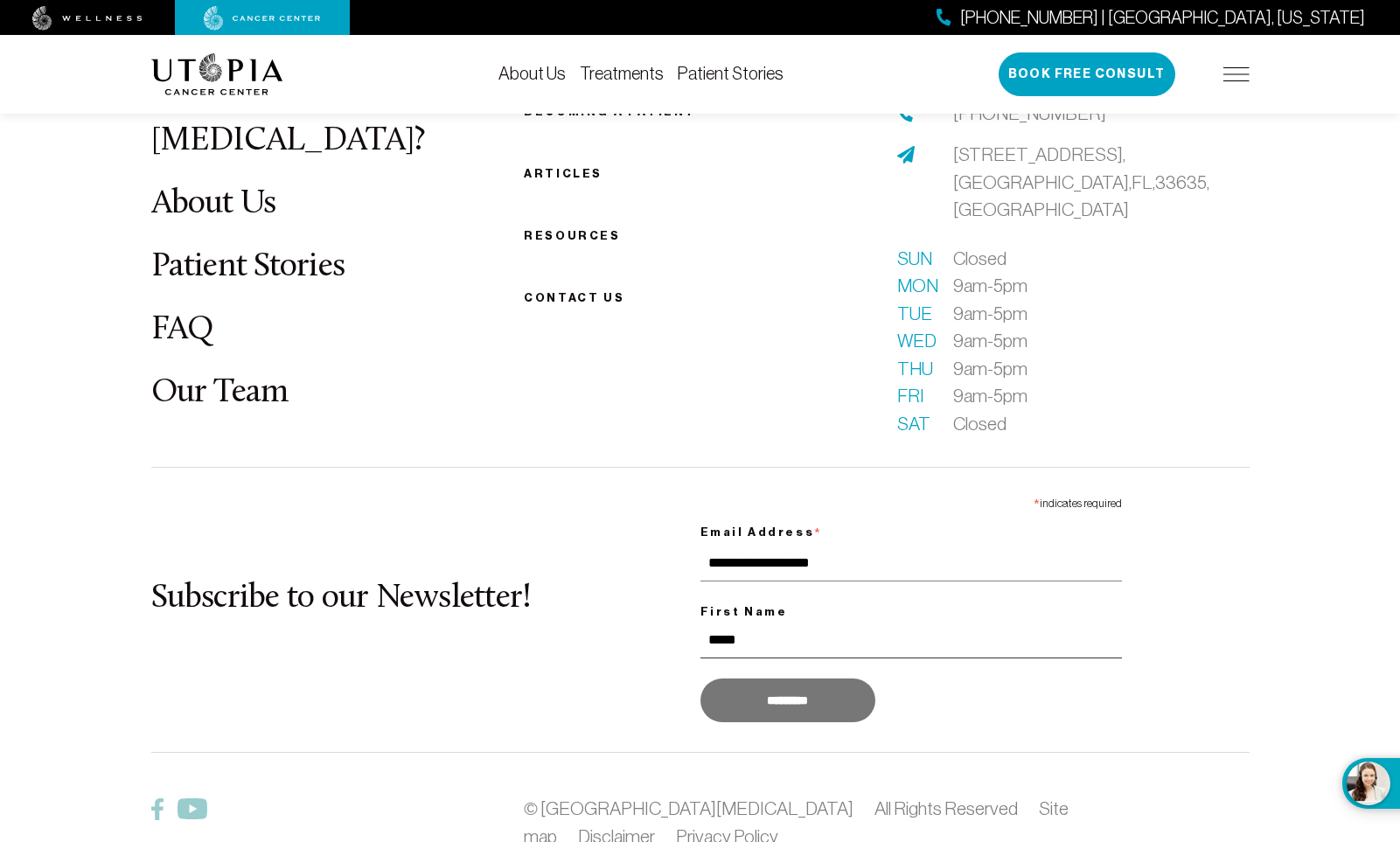
type input "*****"
click at [777, 678] on input "*********" at bounding box center [787, 700] width 175 height 43
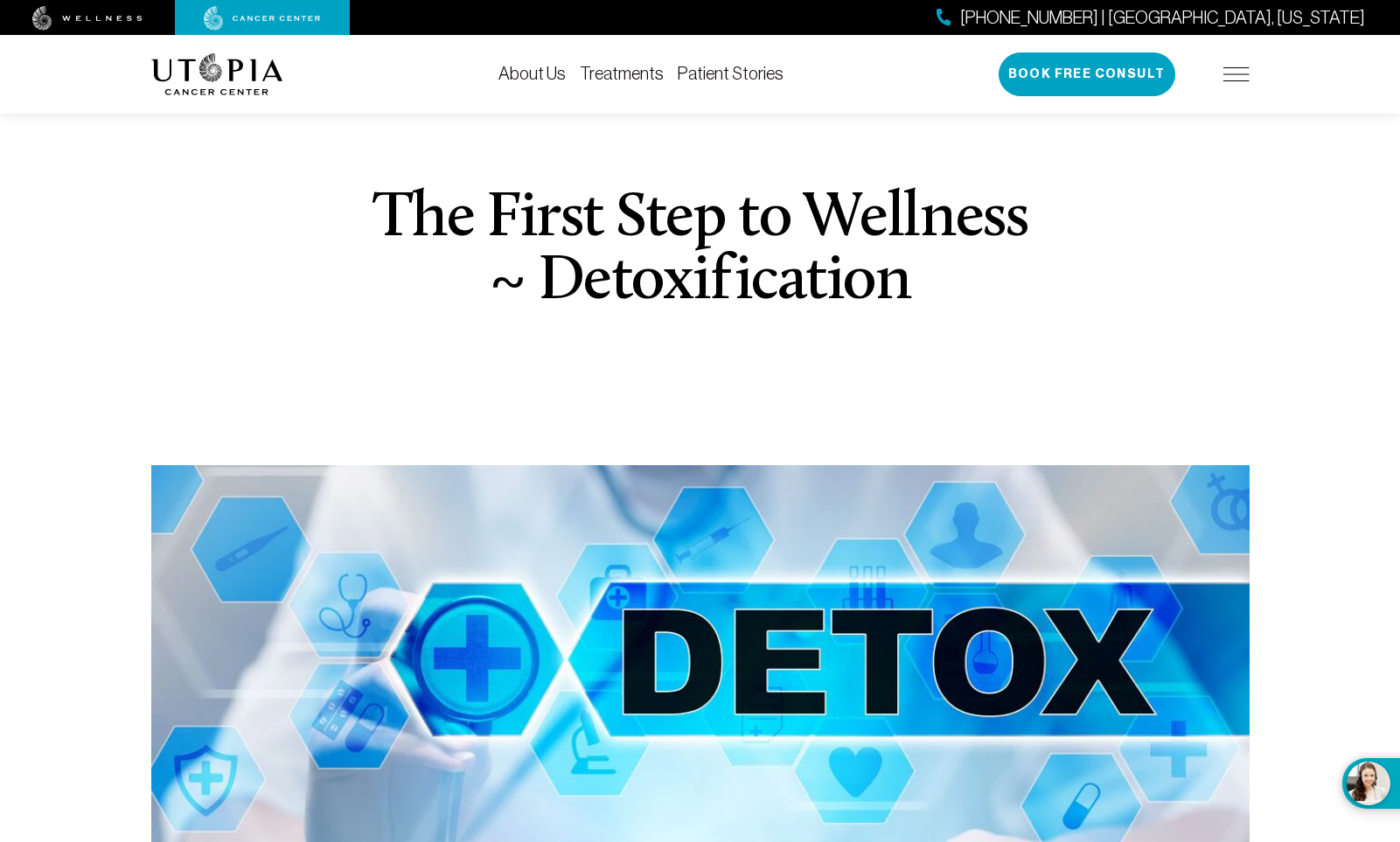
scroll to position [0, 0]
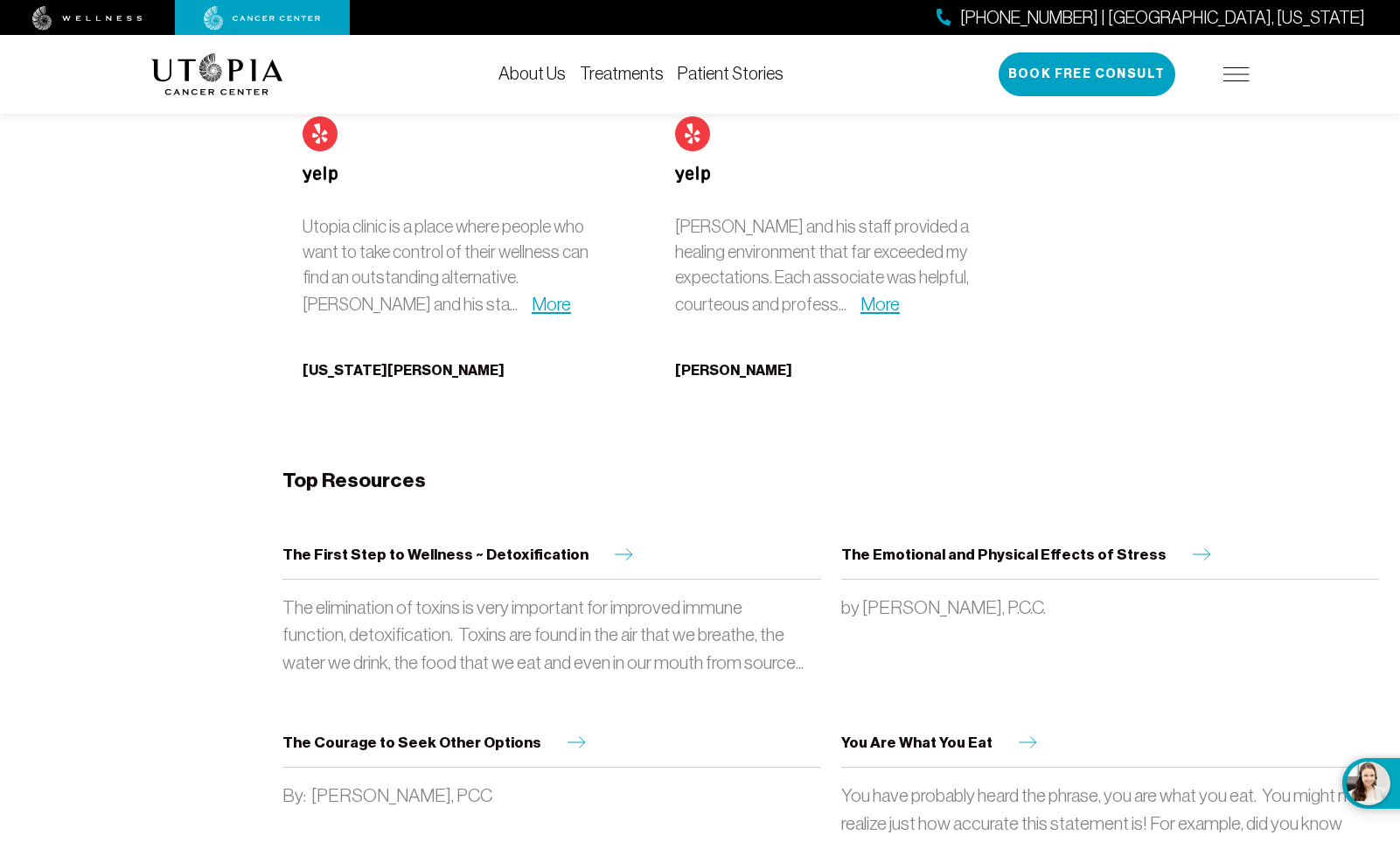
scroll to position [9596, 0]
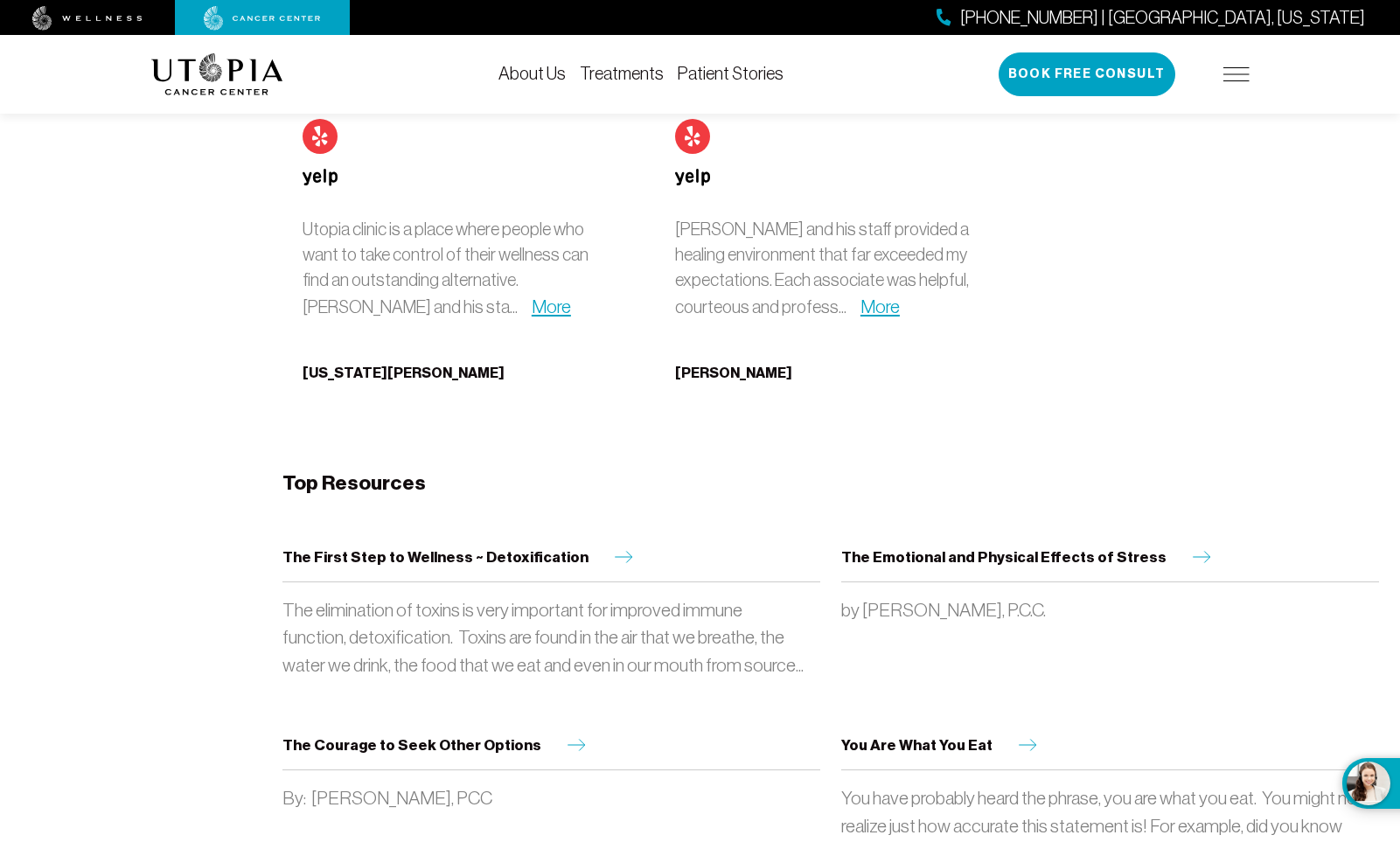
click at [916, 736] on span "You Are What You Eat" at bounding box center [917, 744] width 152 height 18
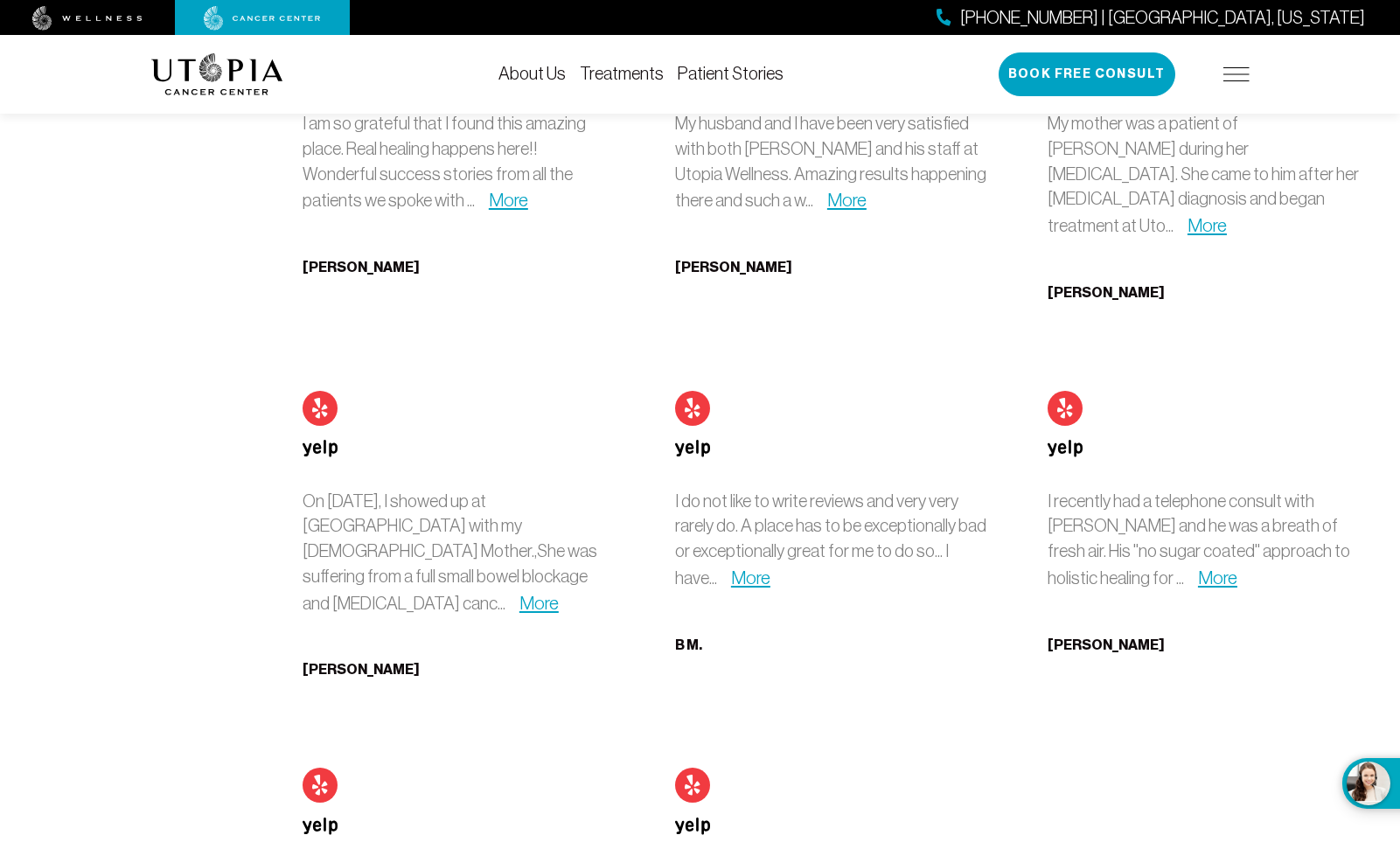
scroll to position [9596, 0]
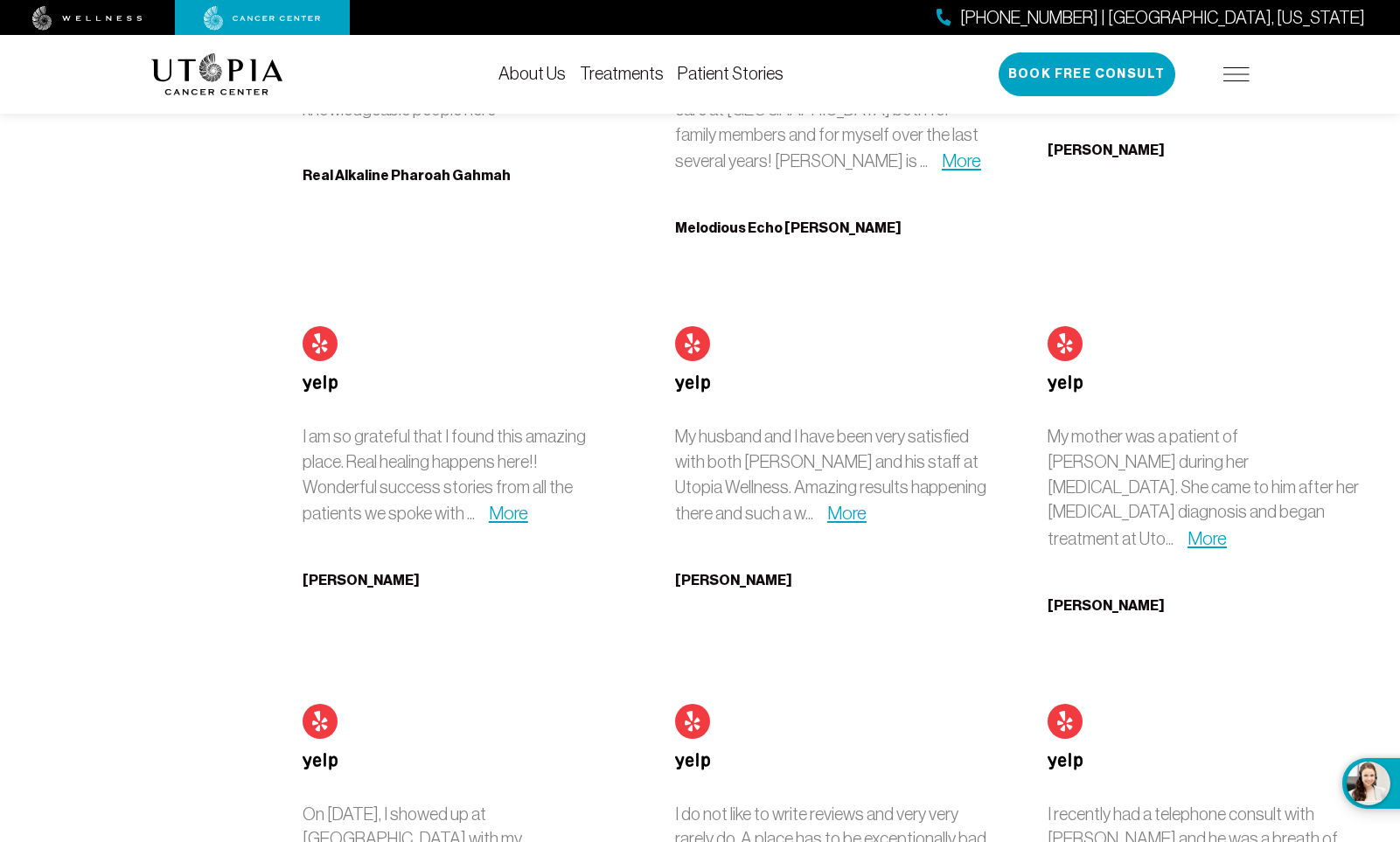
scroll to position [9595, 0]
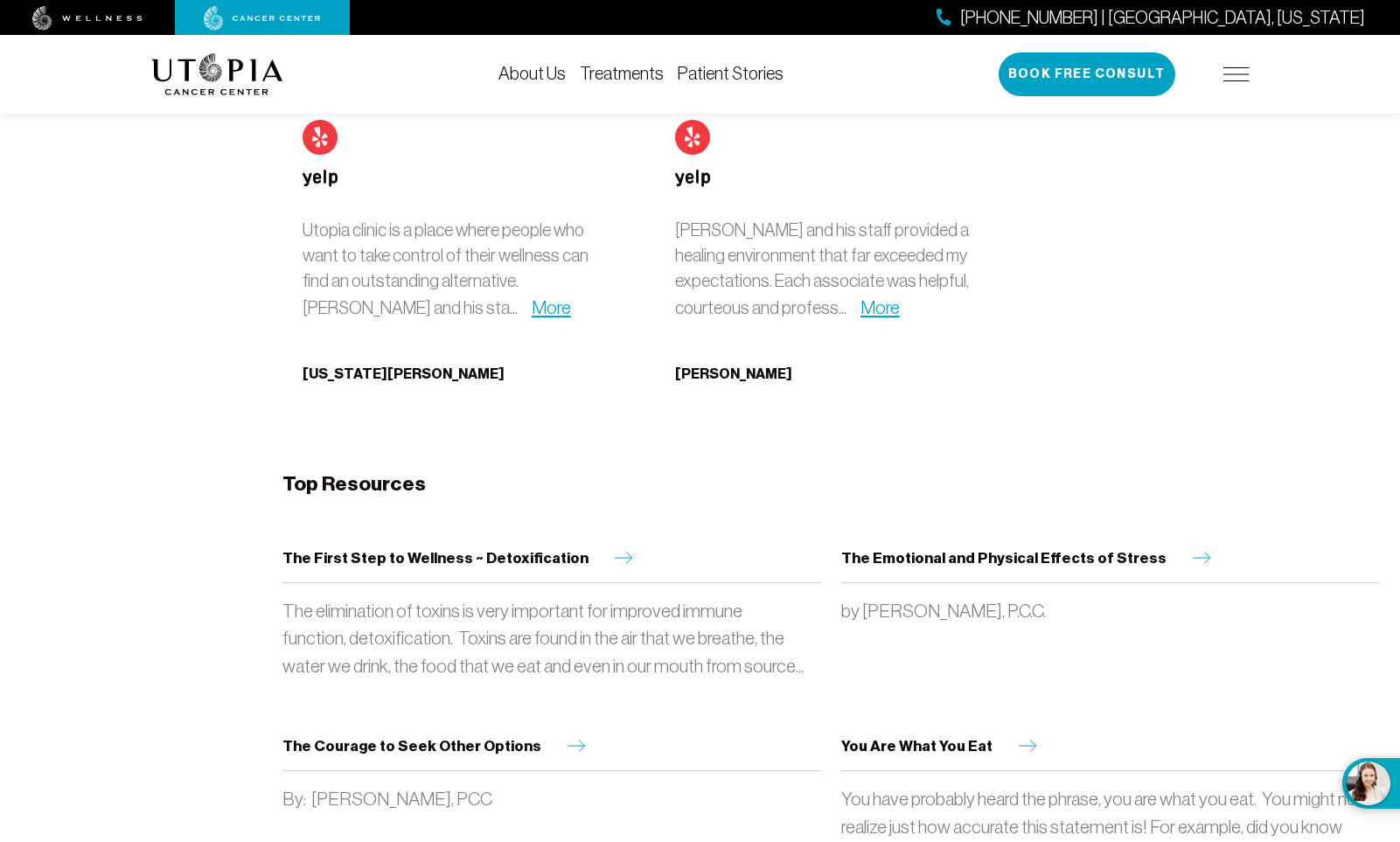
click at [1242, 74] on img at bounding box center [1236, 74] width 26 height 14
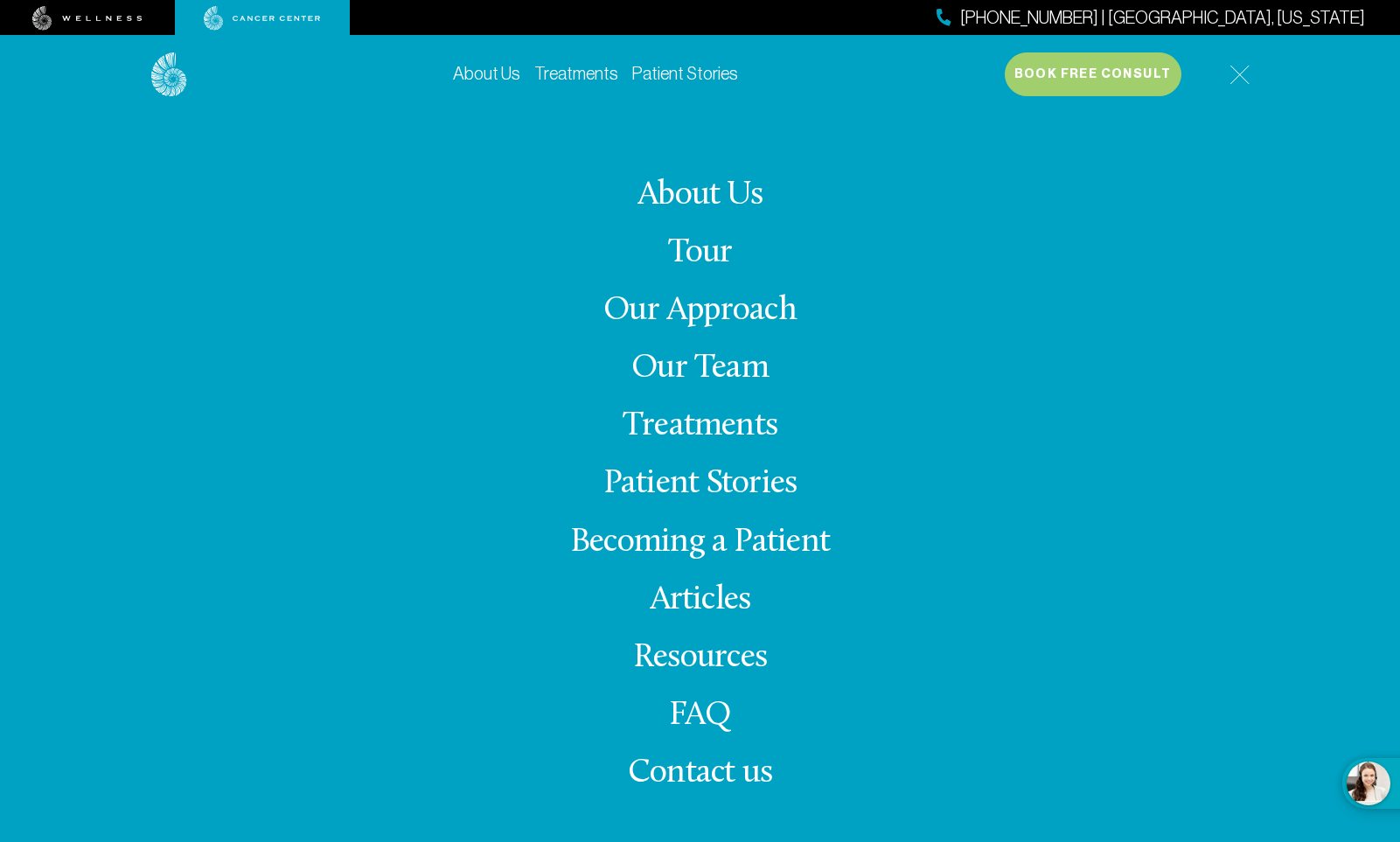
scroll to position [9671, 0]
click at [696, 661] on link "Resources" at bounding box center [700, 657] width 134 height 34
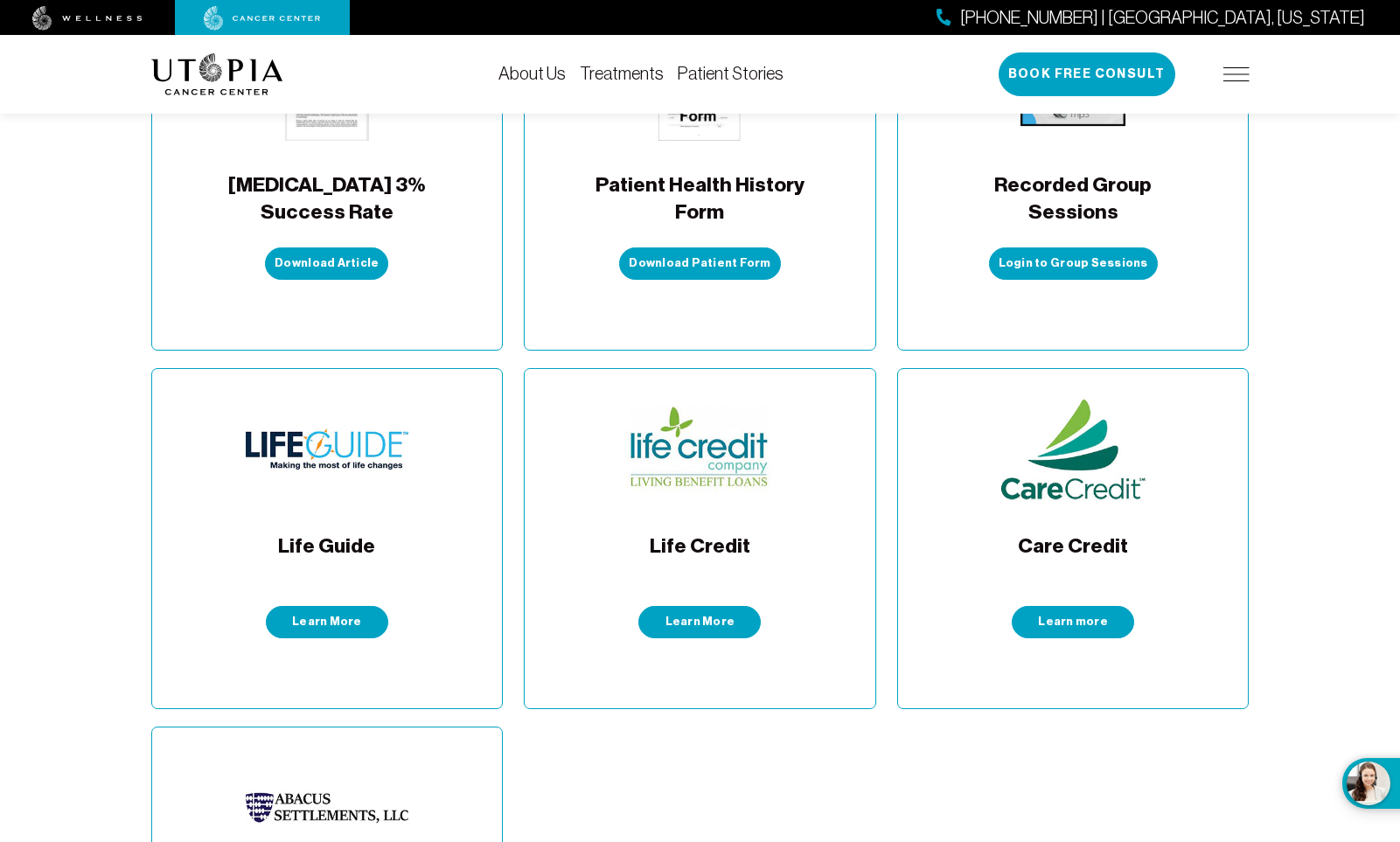
scroll to position [968, 0]
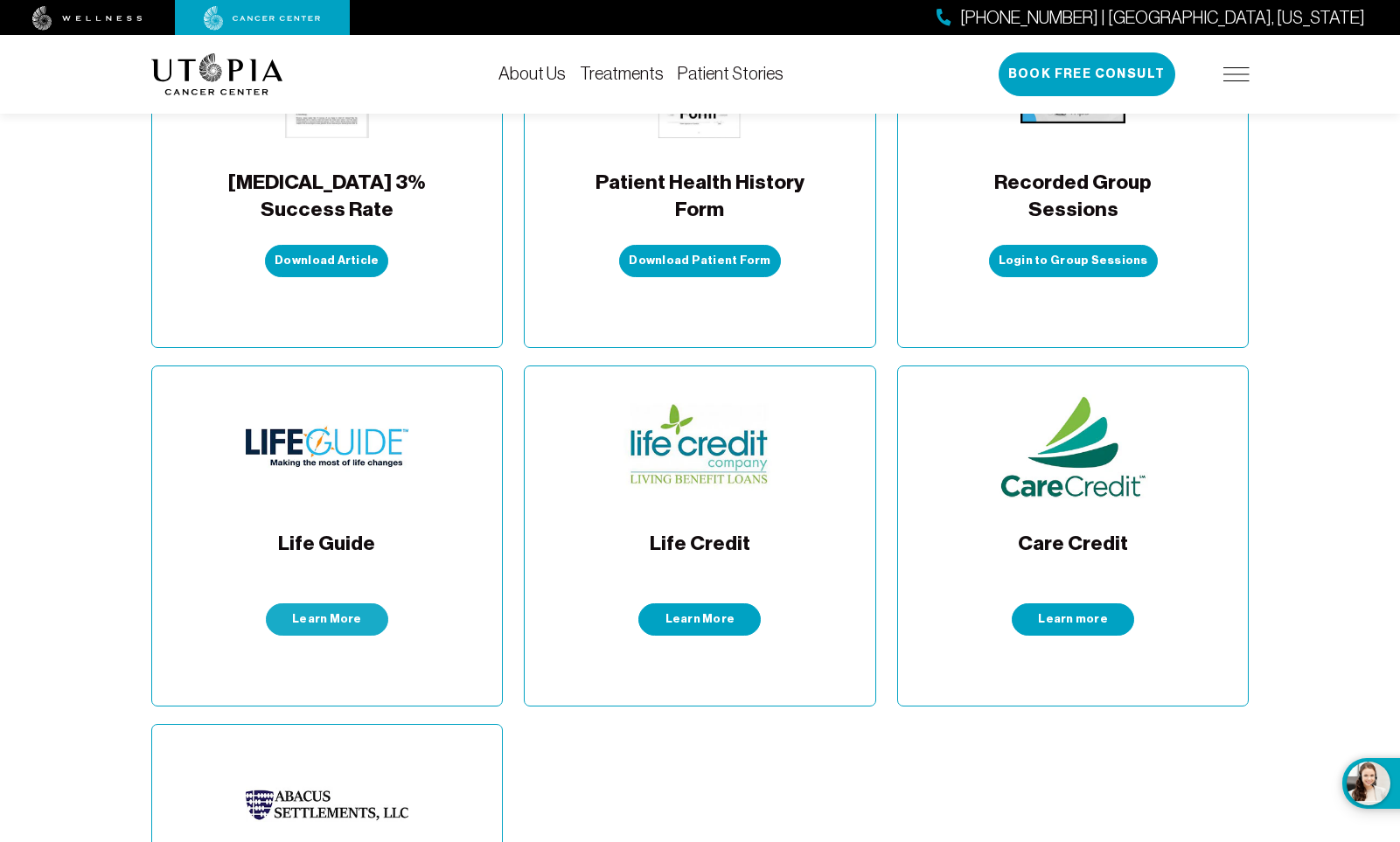
click at [345, 603] on link "Learn More" at bounding box center [326, 618] width 122 height 32
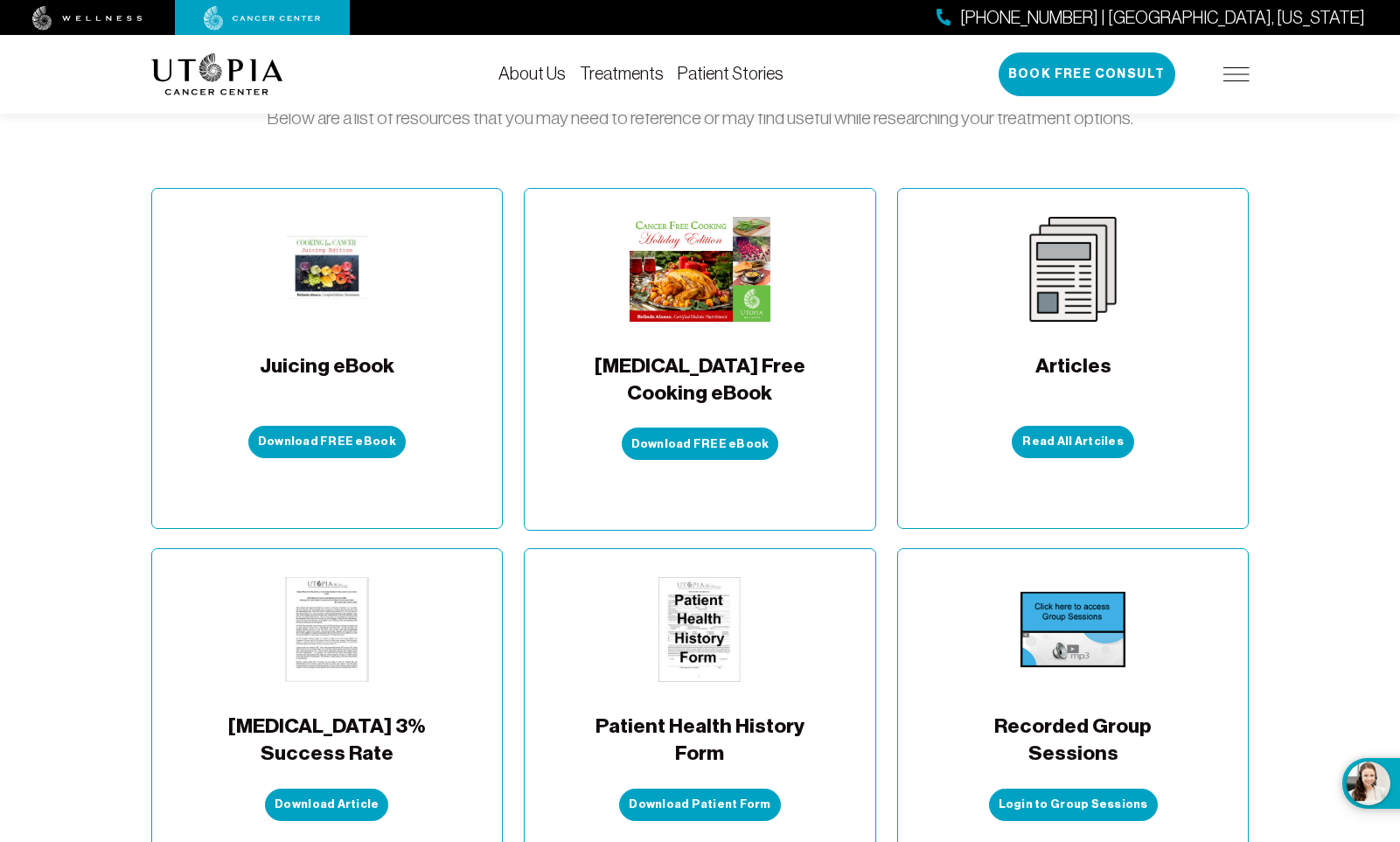
scroll to position [425, 0]
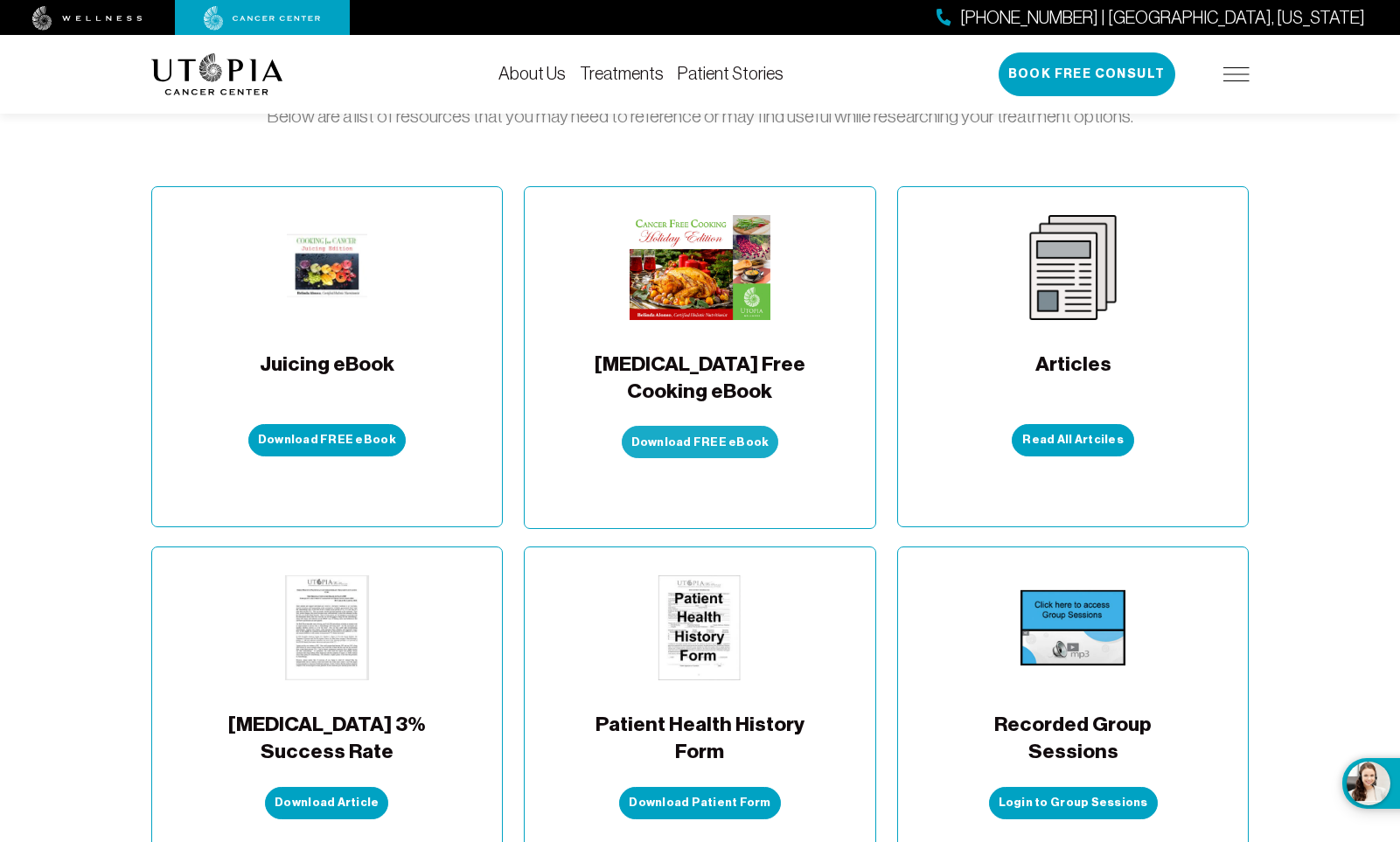
click at [710, 425] on button "Download FREE eBook" at bounding box center [700, 441] width 157 height 32
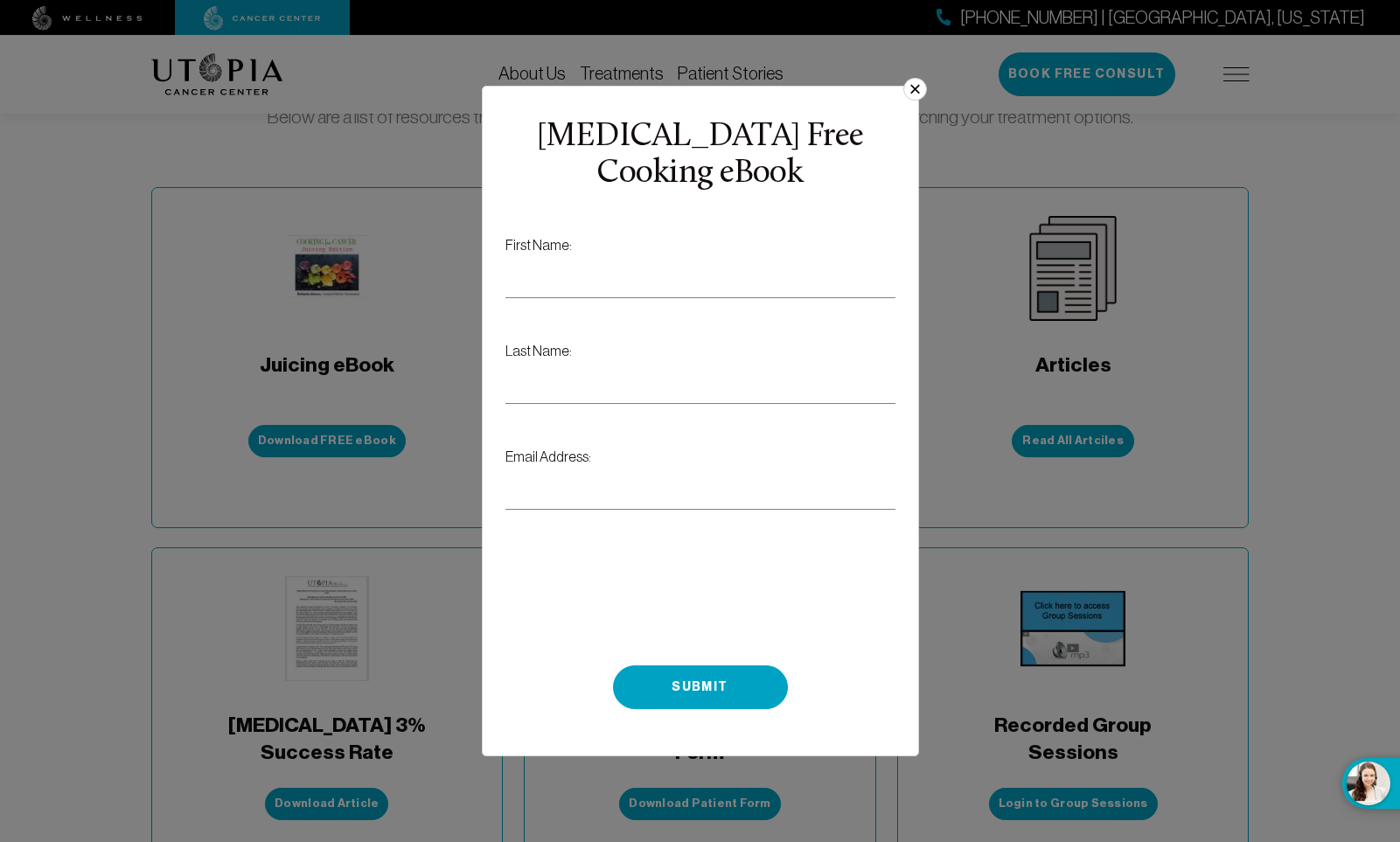
scroll to position [428, 0]
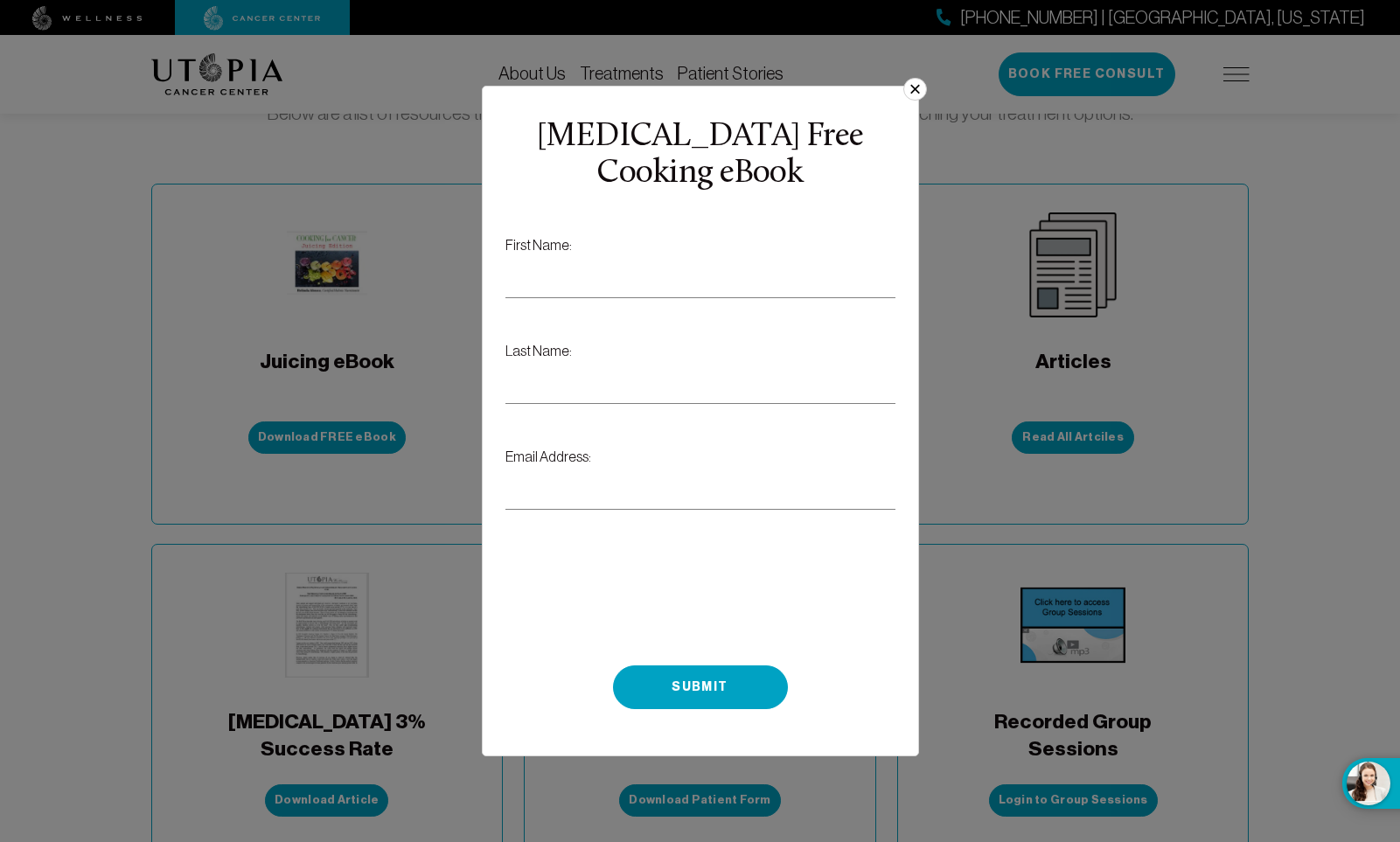
click at [914, 101] on button "×" at bounding box center [915, 89] width 23 height 23
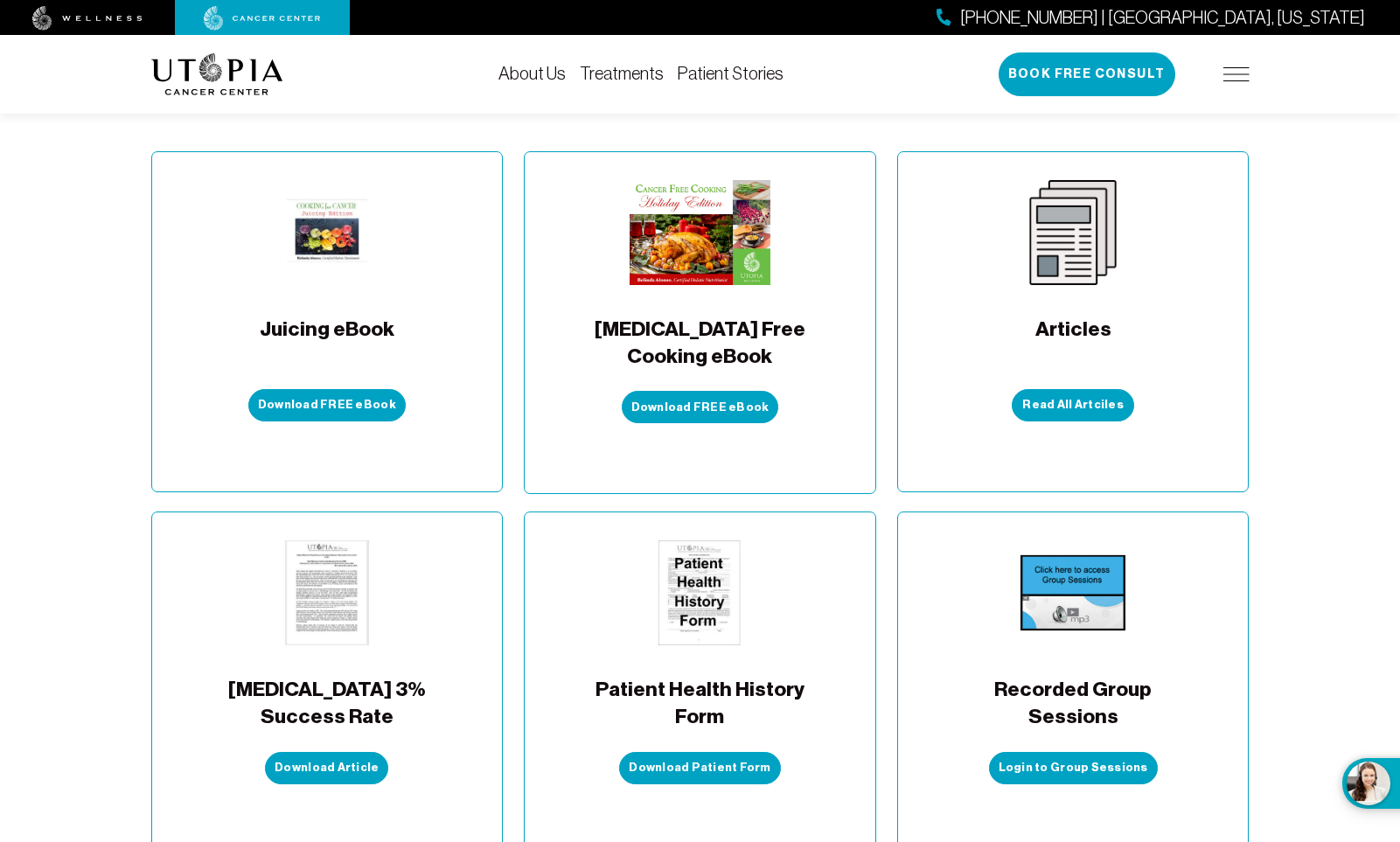
scroll to position [479, 0]
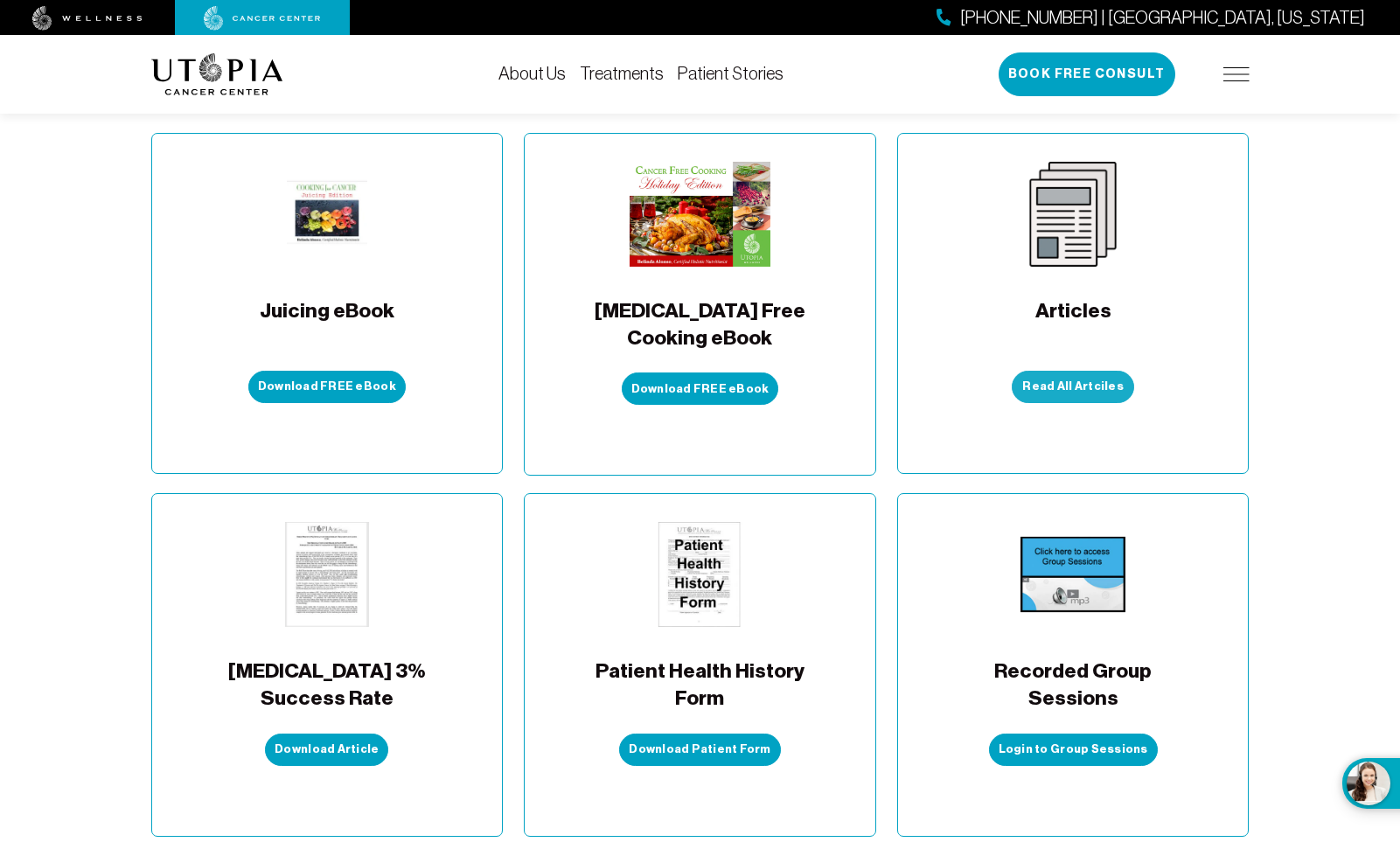
click at [1082, 371] on link "Read All Artciles" at bounding box center [1073, 386] width 122 height 32
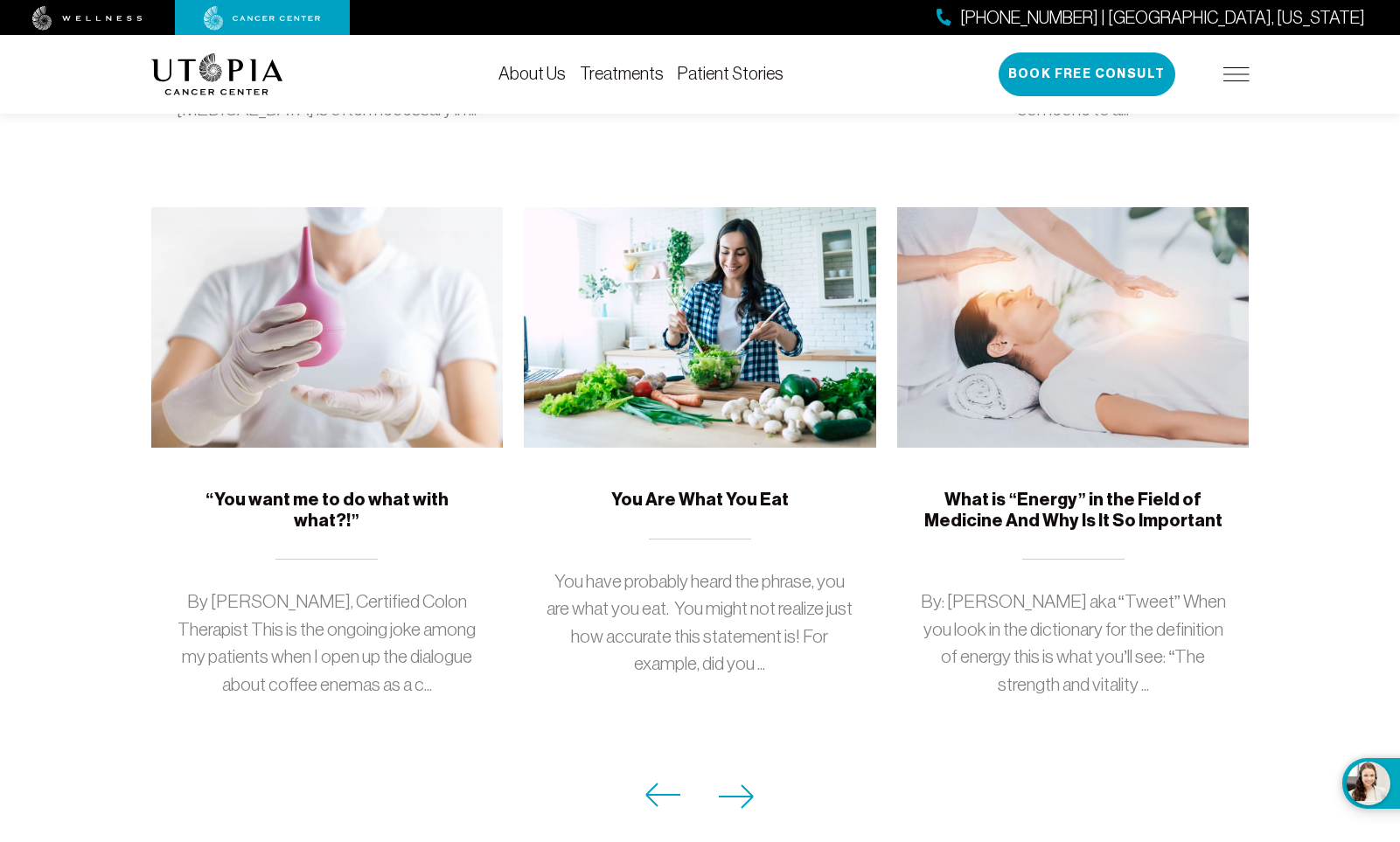
scroll to position [1470, 0]
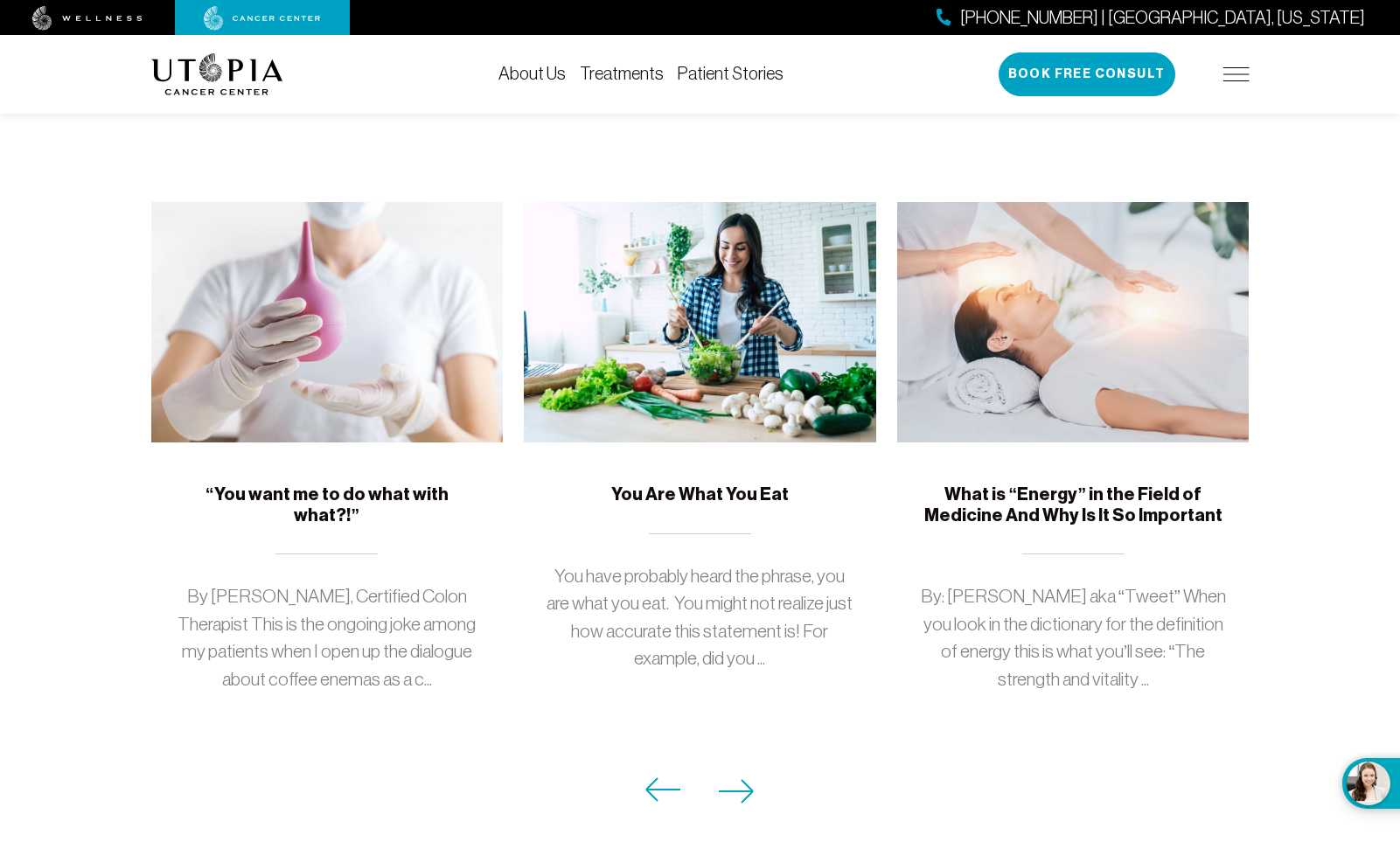
click at [250, 484] on h5 "“You want me to do what with what?!”" at bounding box center [327, 505] width 311 height 41
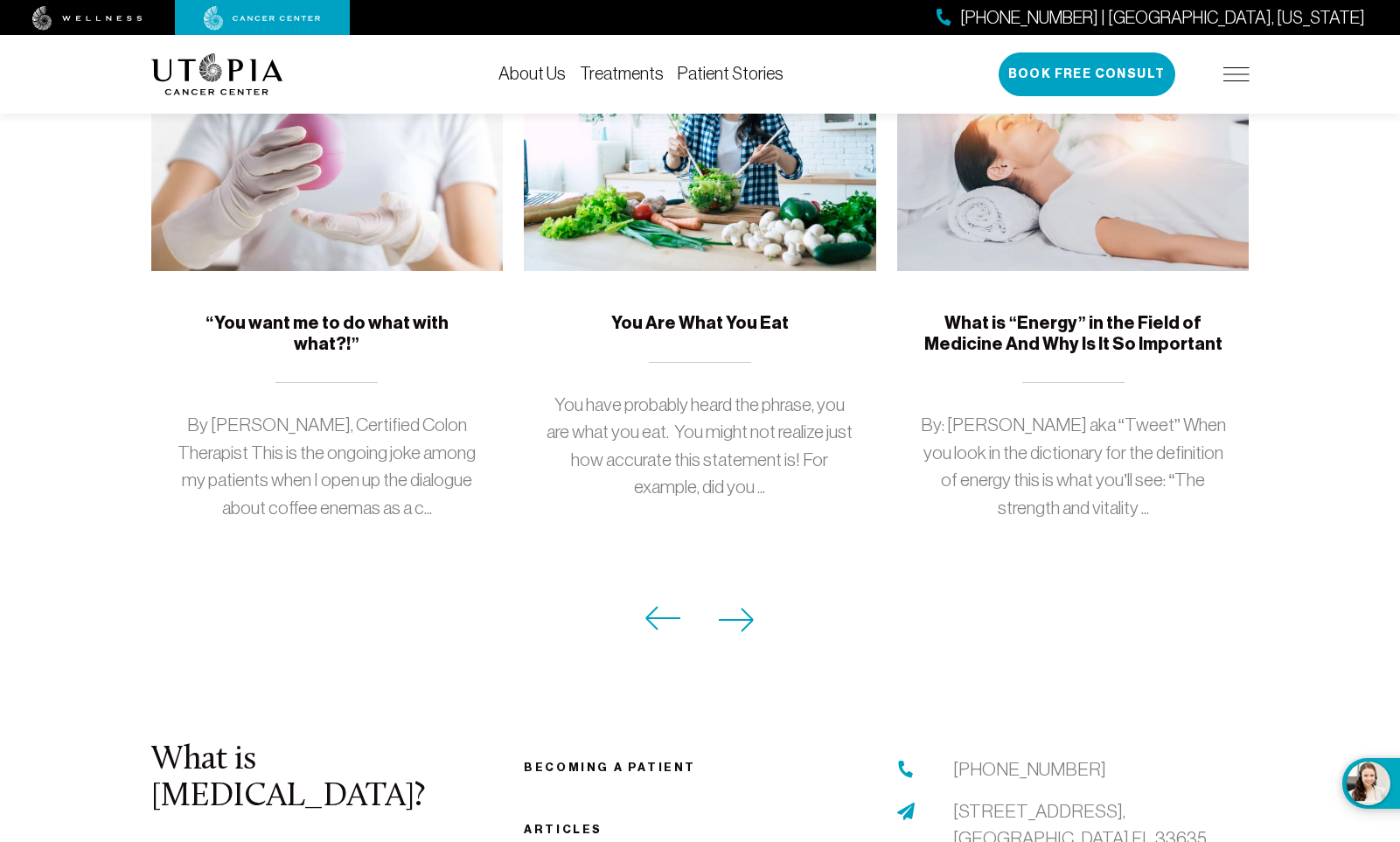
scroll to position [1667, 0]
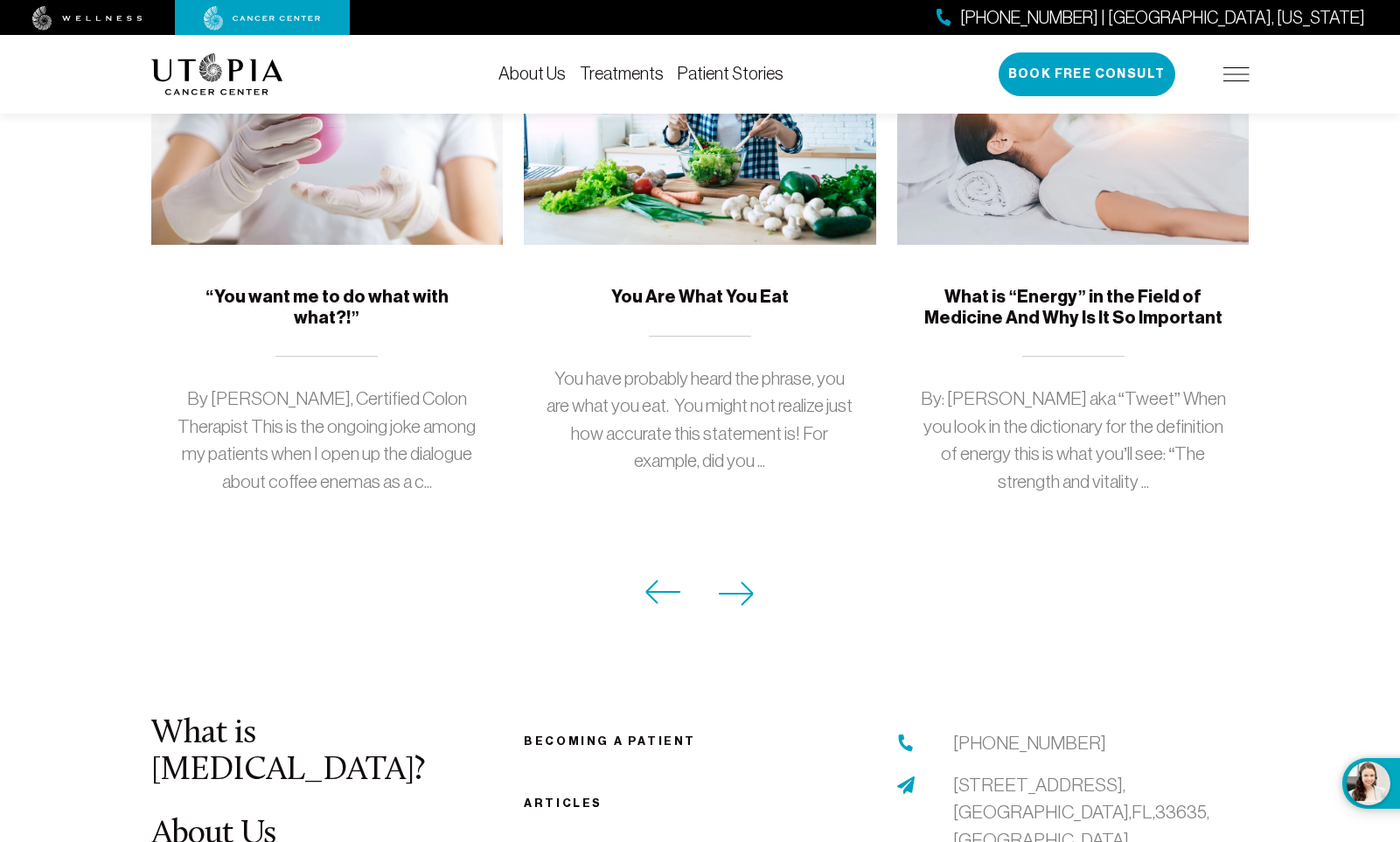
click at [742, 582] on icon at bounding box center [735, 593] width 34 height 23
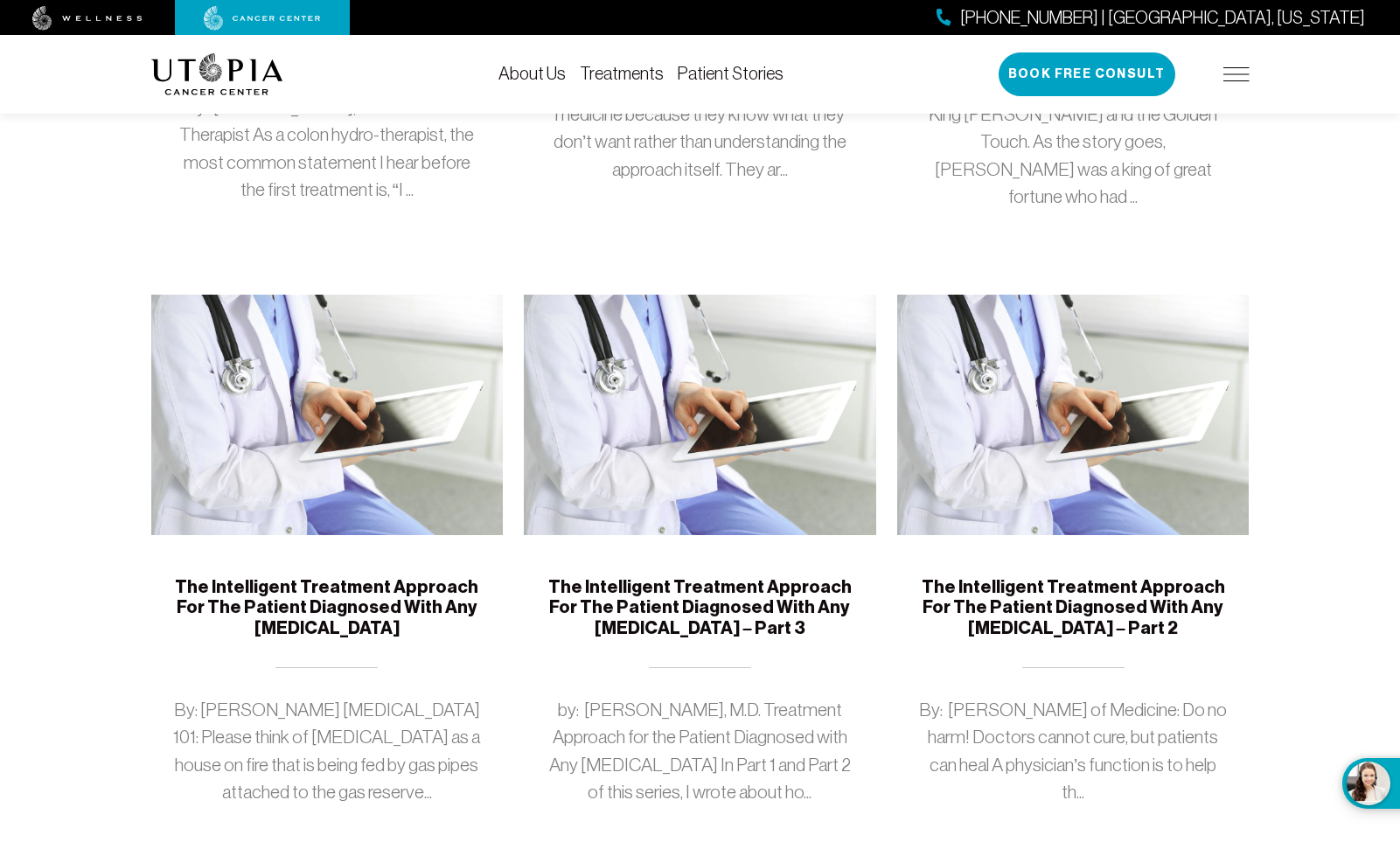
scroll to position [1338, 0]
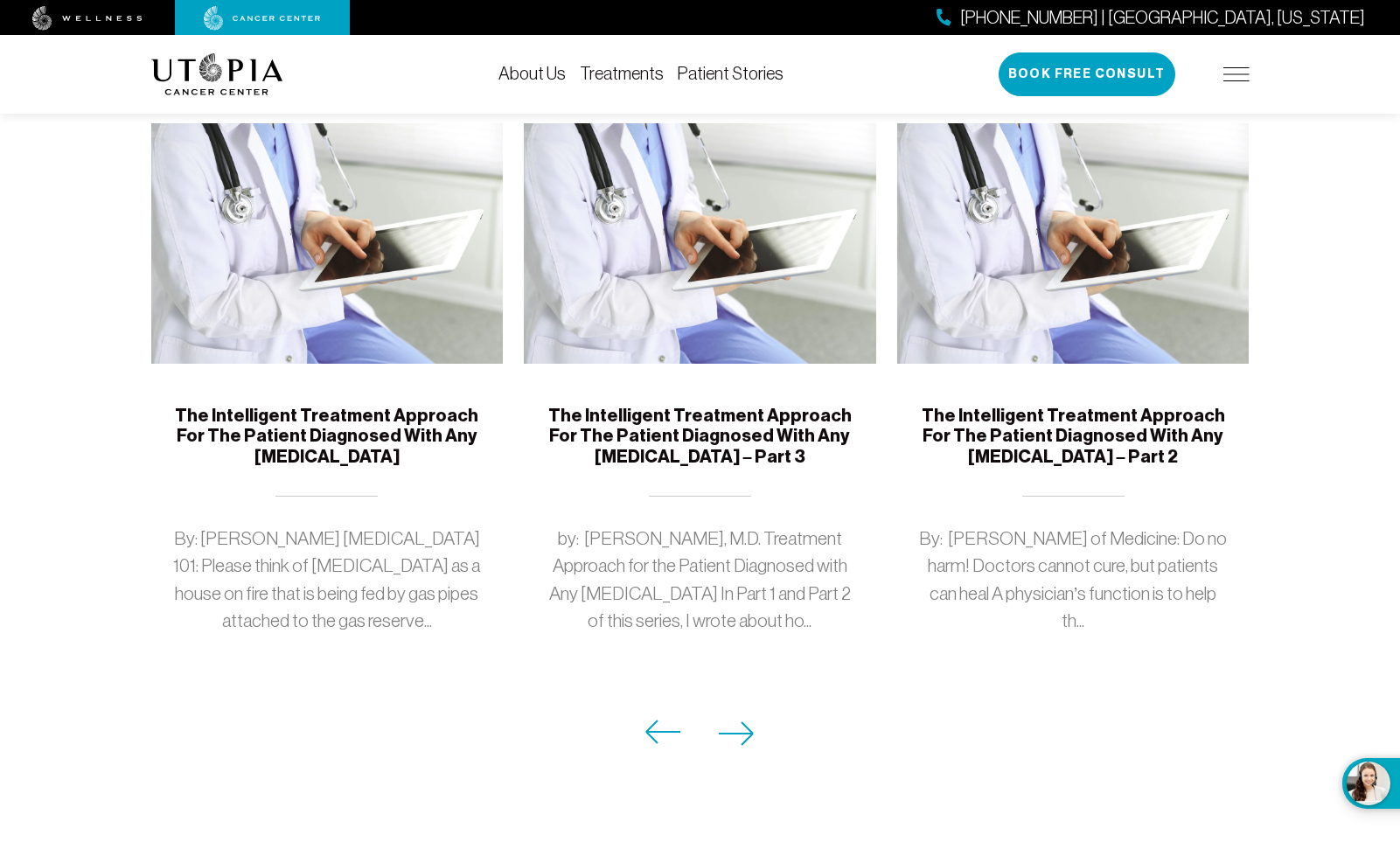
click at [746, 721] on icon at bounding box center [736, 733] width 36 height 24
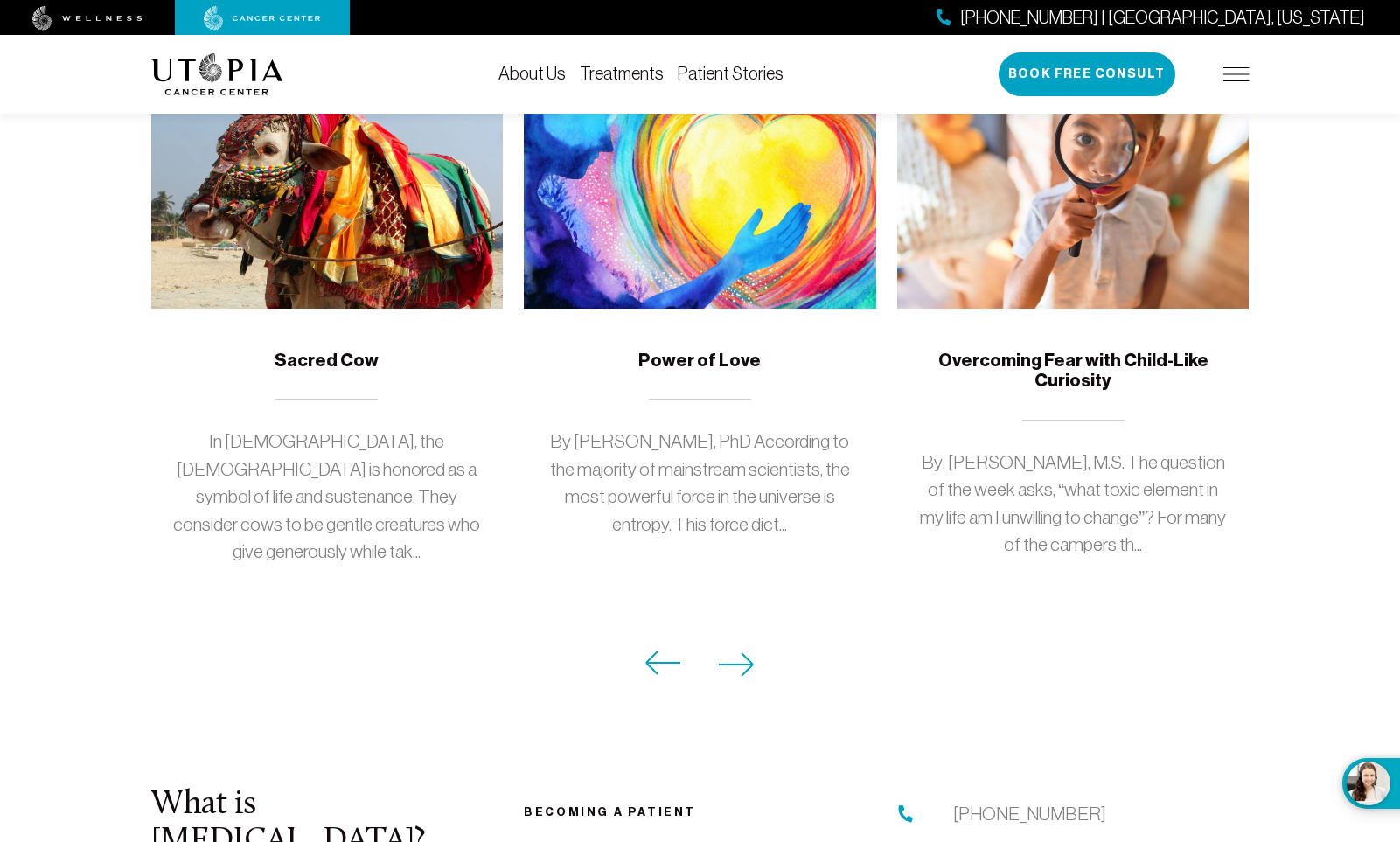
scroll to position [1510, 0]
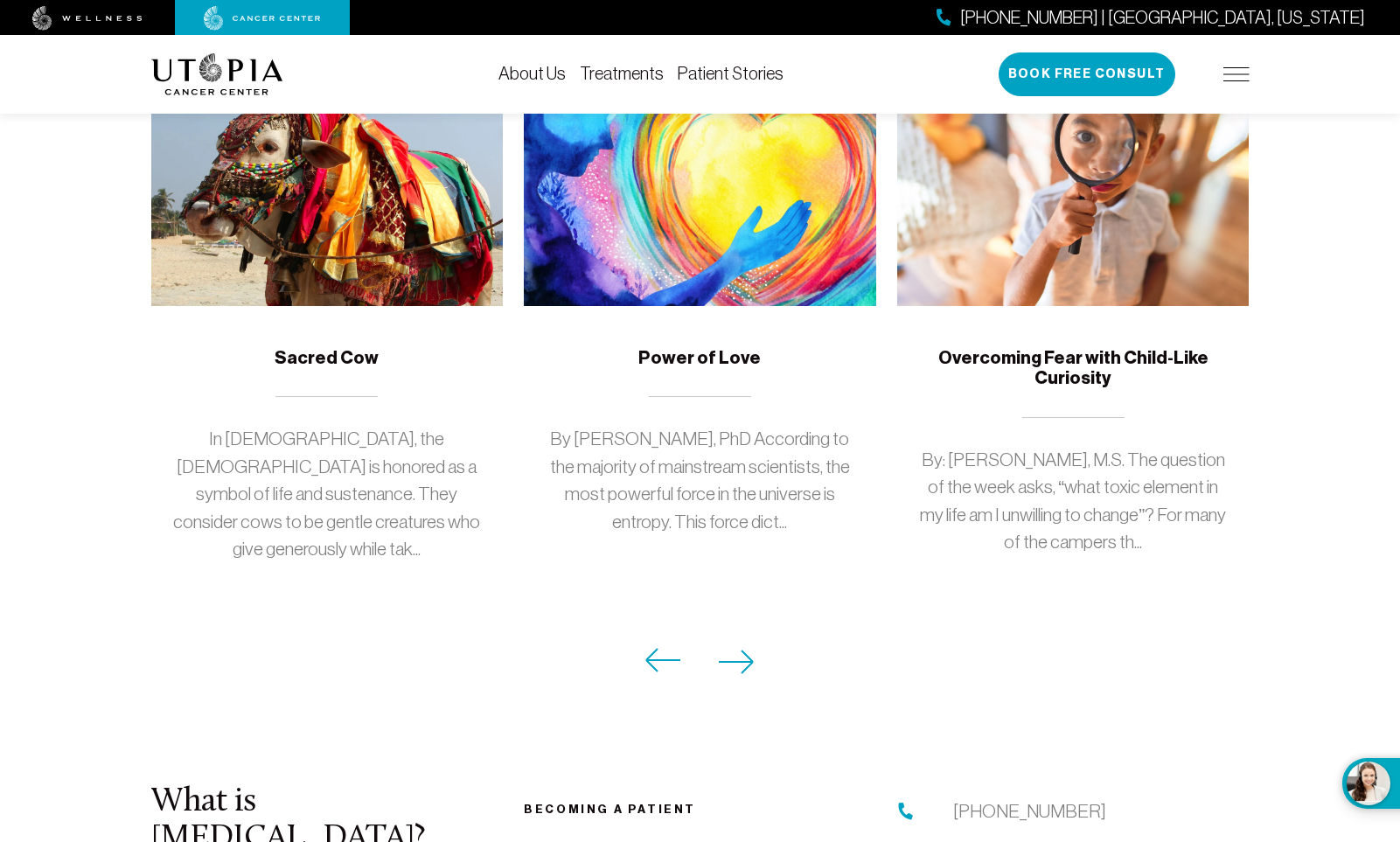
click at [1112, 348] on h5 "Overcoming Fear with Child-Like Curiosity" at bounding box center [1074, 368] width 311 height 41
